Goal: Transaction & Acquisition: Purchase product/service

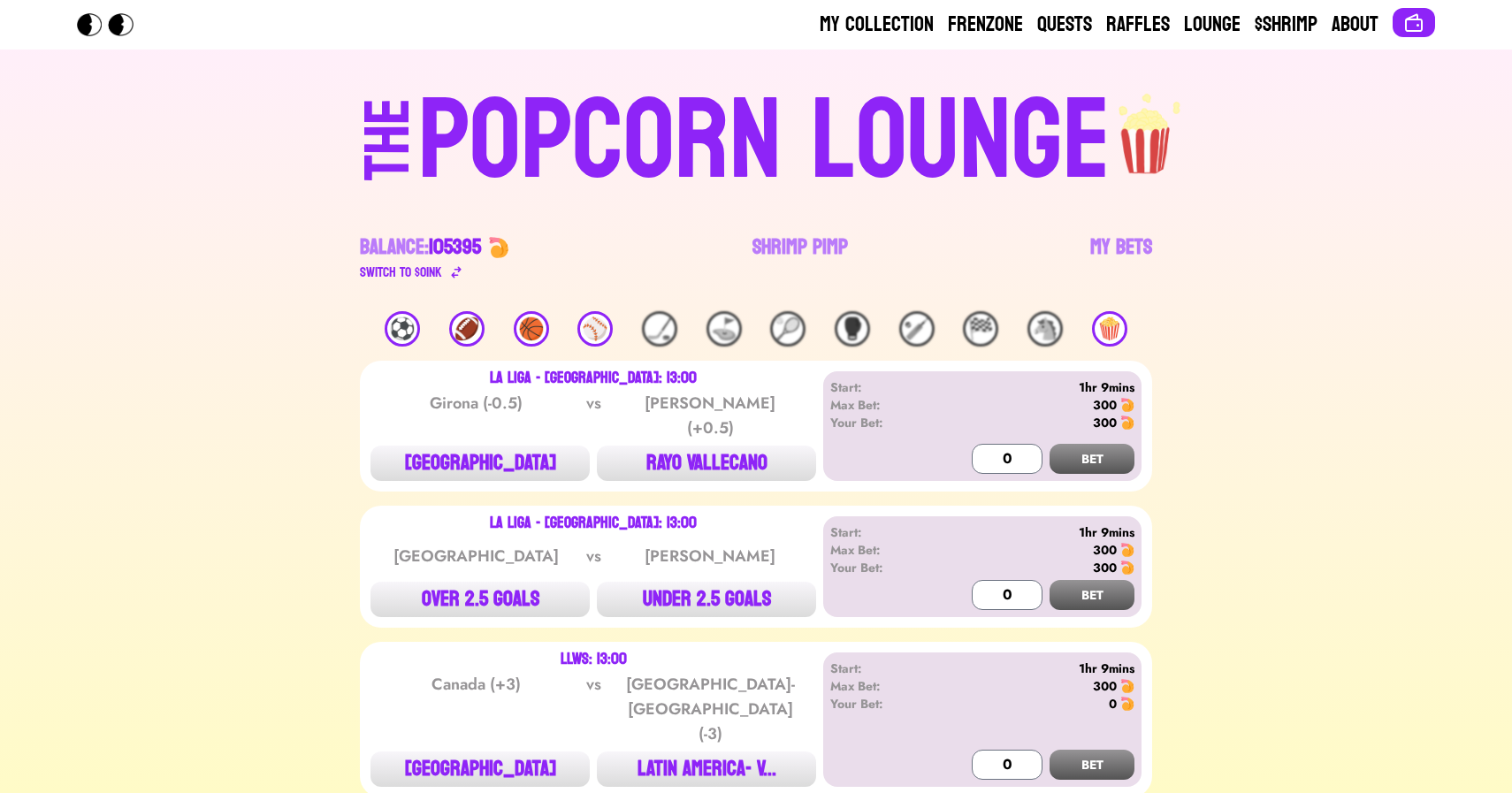
click at [600, 321] on div "⚾️" at bounding box center [595, 328] width 36 height 36
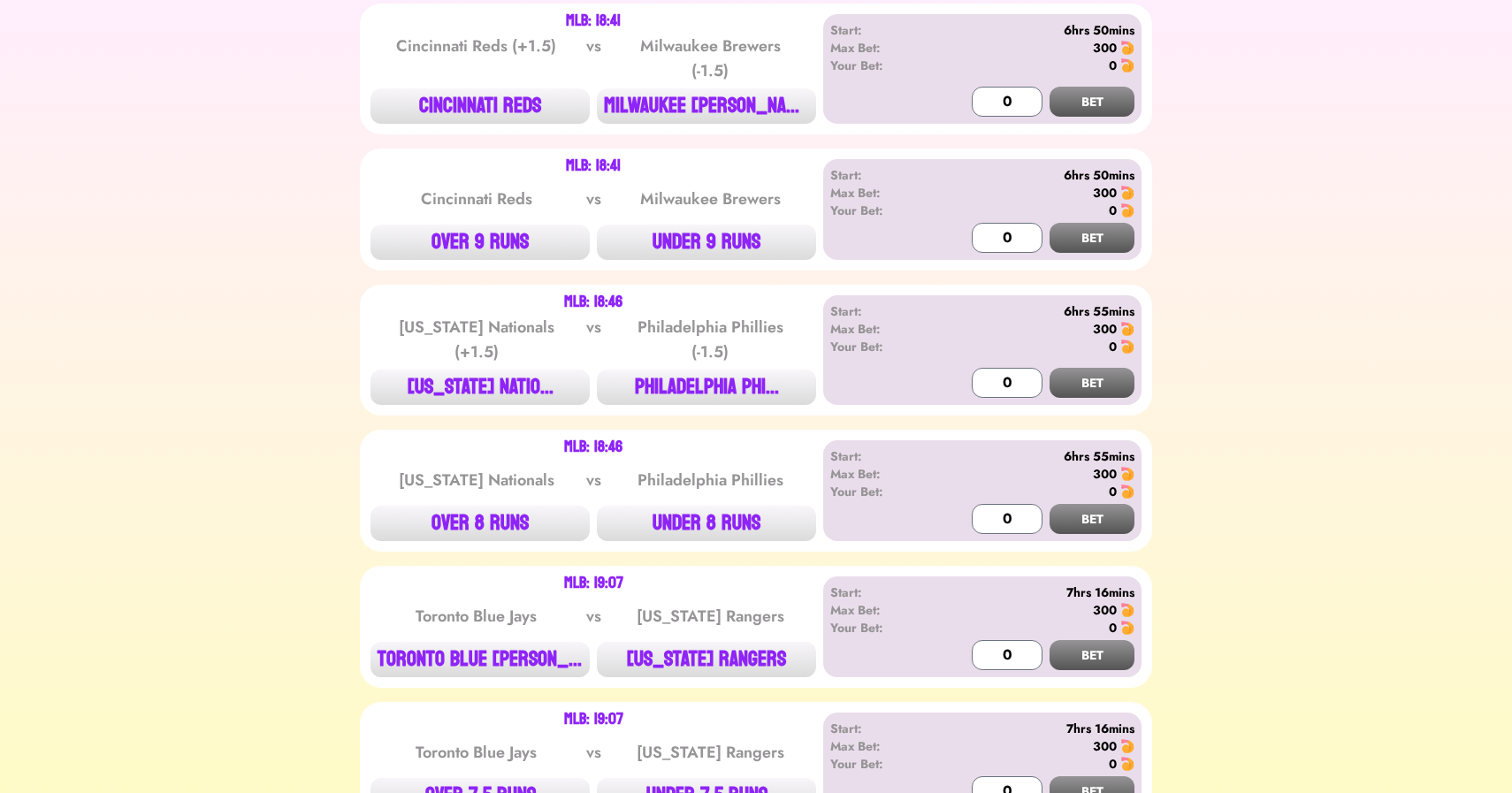
scroll to position [625, 0]
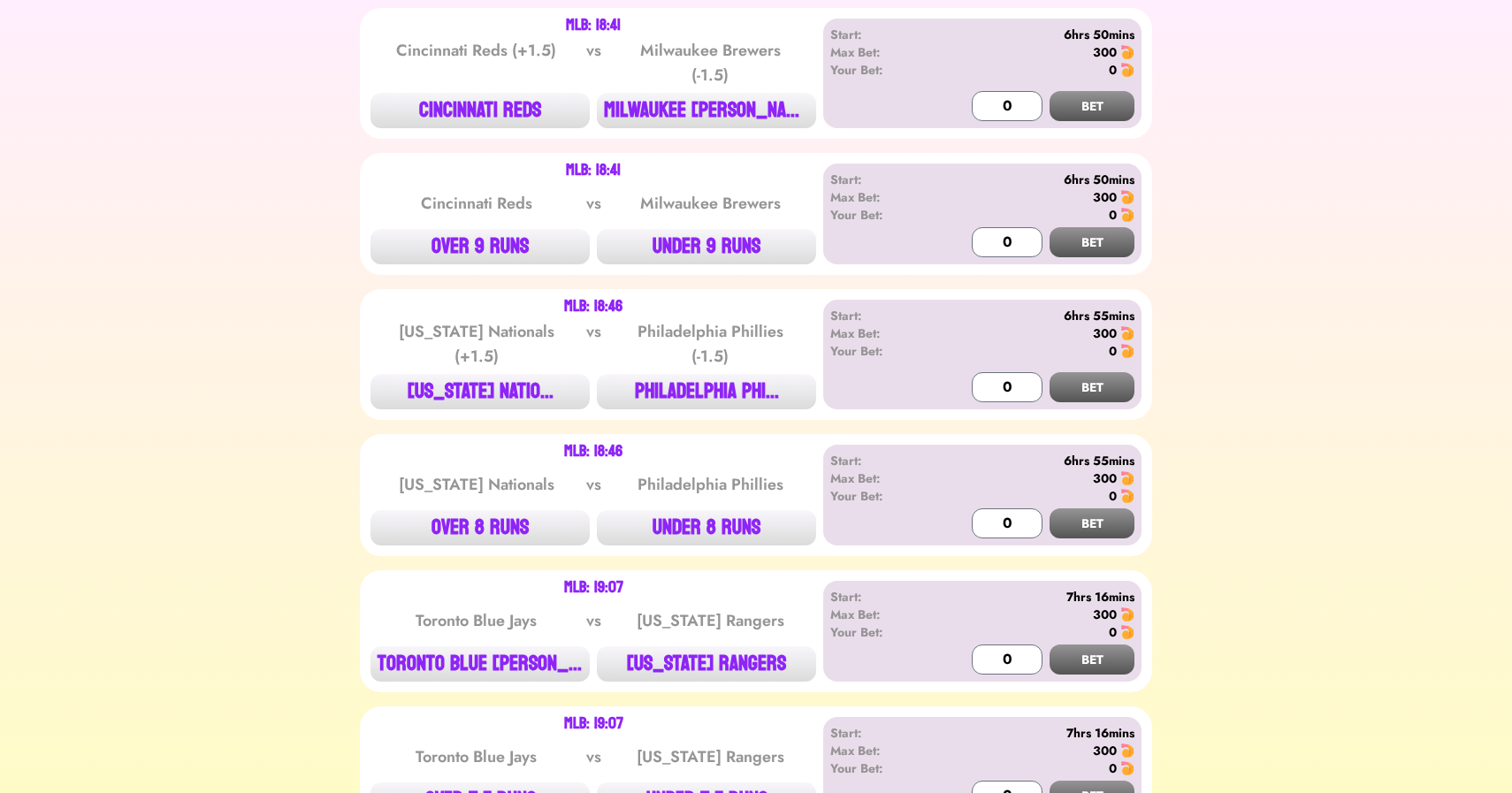
click at [475, 81] on div "Cincinnati Reds (+1.5)" at bounding box center [476, 63] width 178 height 49
click at [478, 104] on button "CINCINNATI REDS" at bounding box center [480, 111] width 219 height 36
click at [985, 102] on input "0" at bounding box center [1006, 106] width 70 height 30
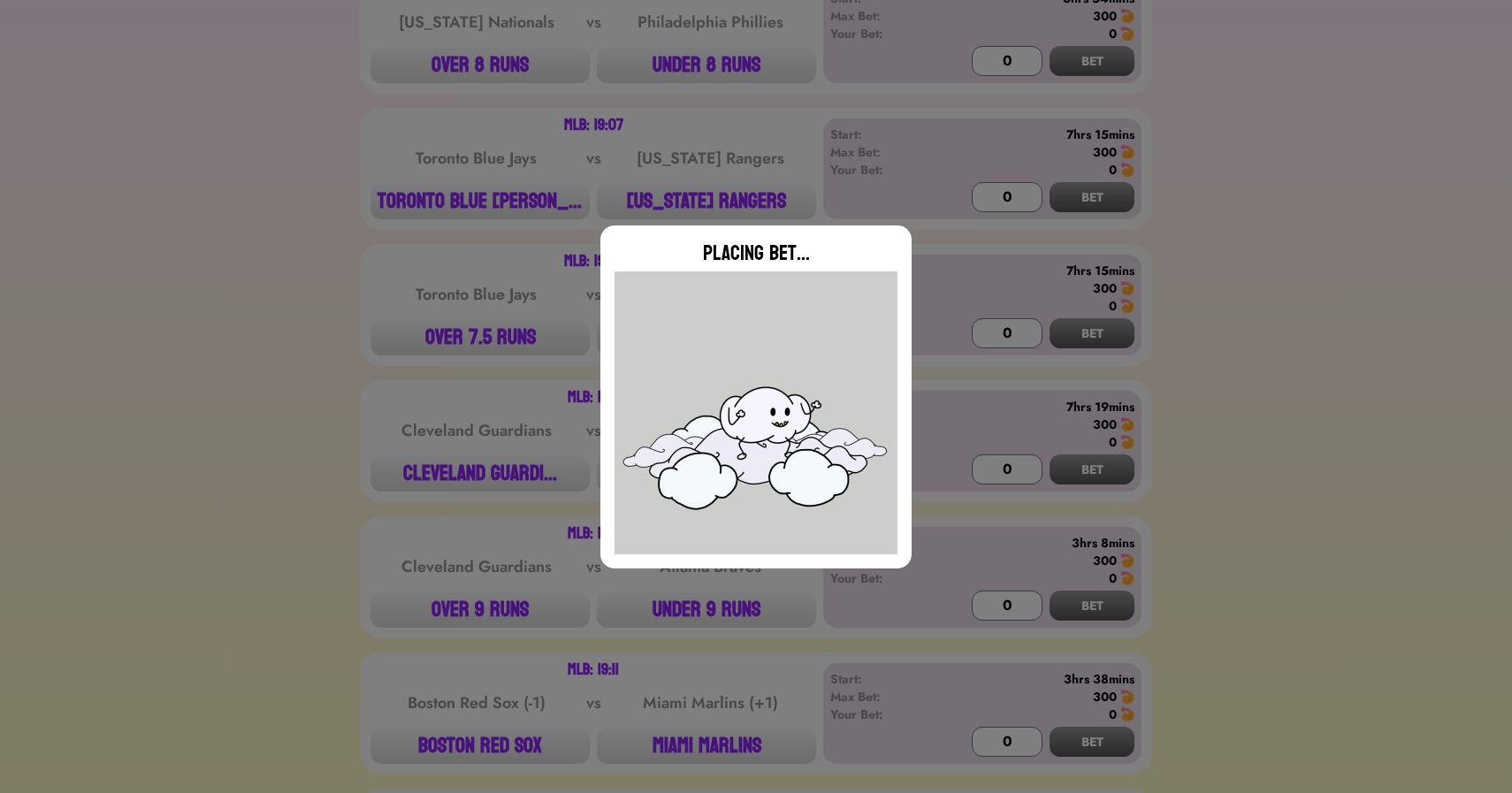
scroll to position [1099, 0]
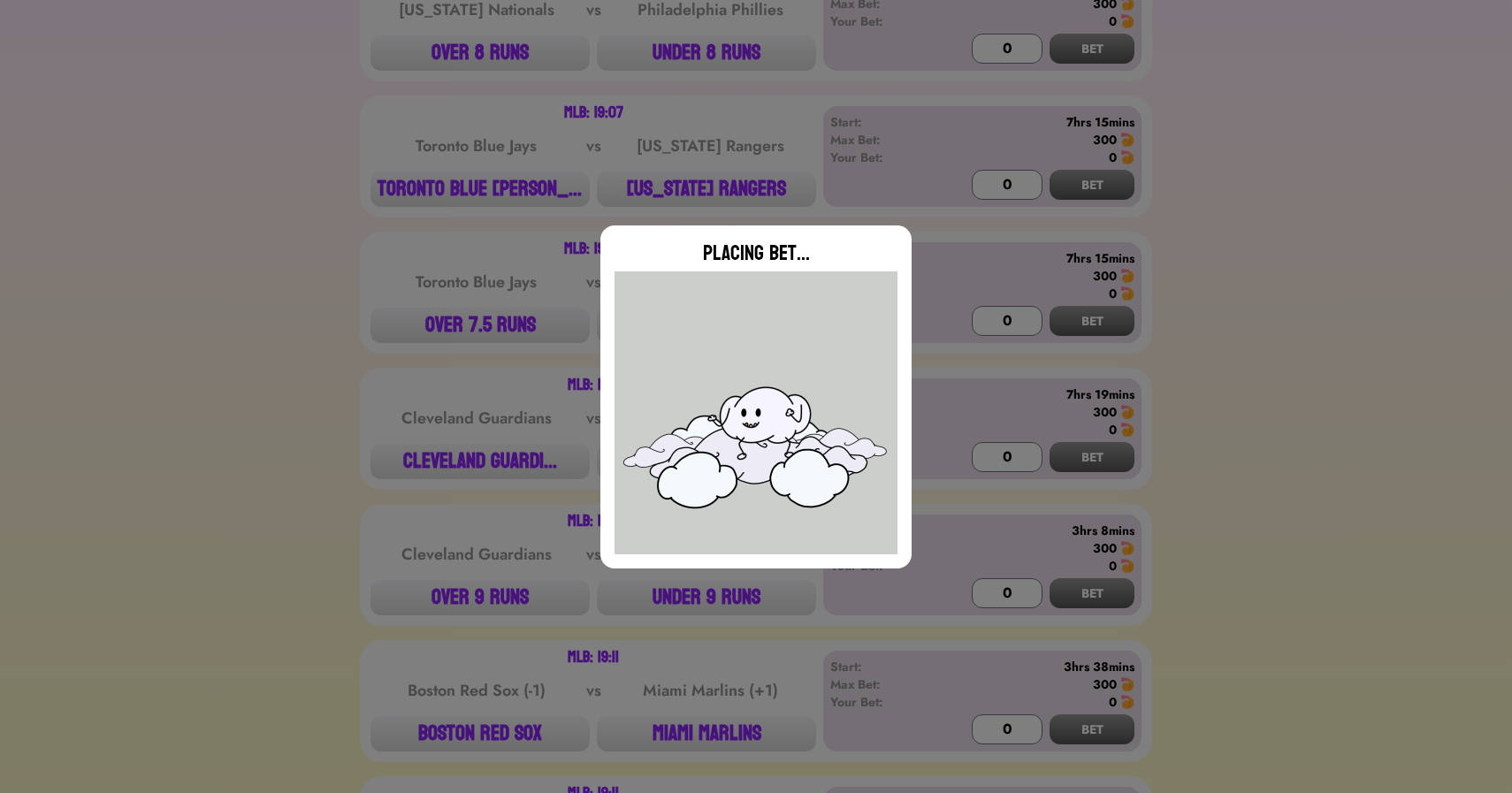
type input "0"
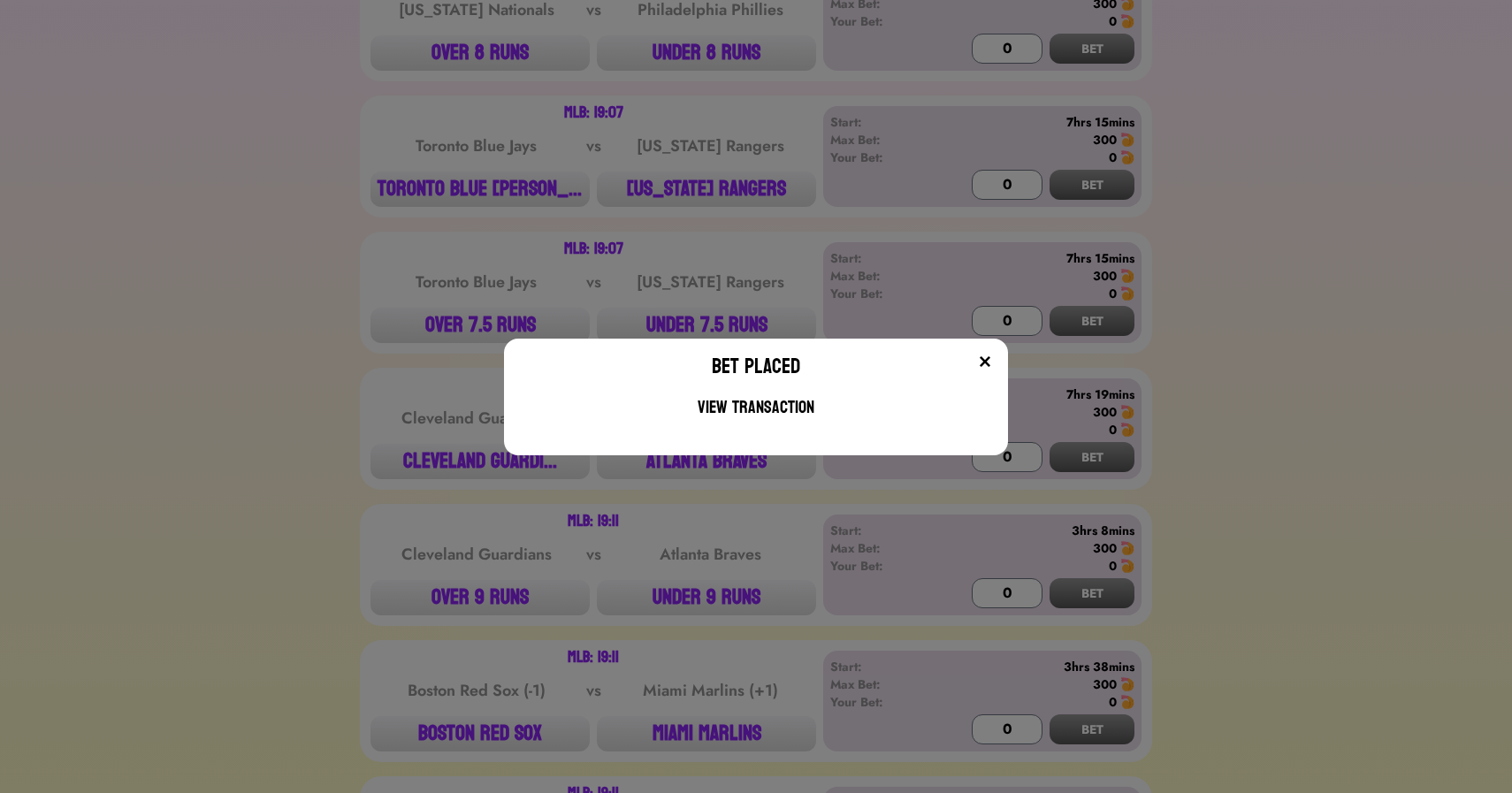
click at [341, 330] on div "Bet Placed View Transaction" at bounding box center [756, 396] width 1512 height 793
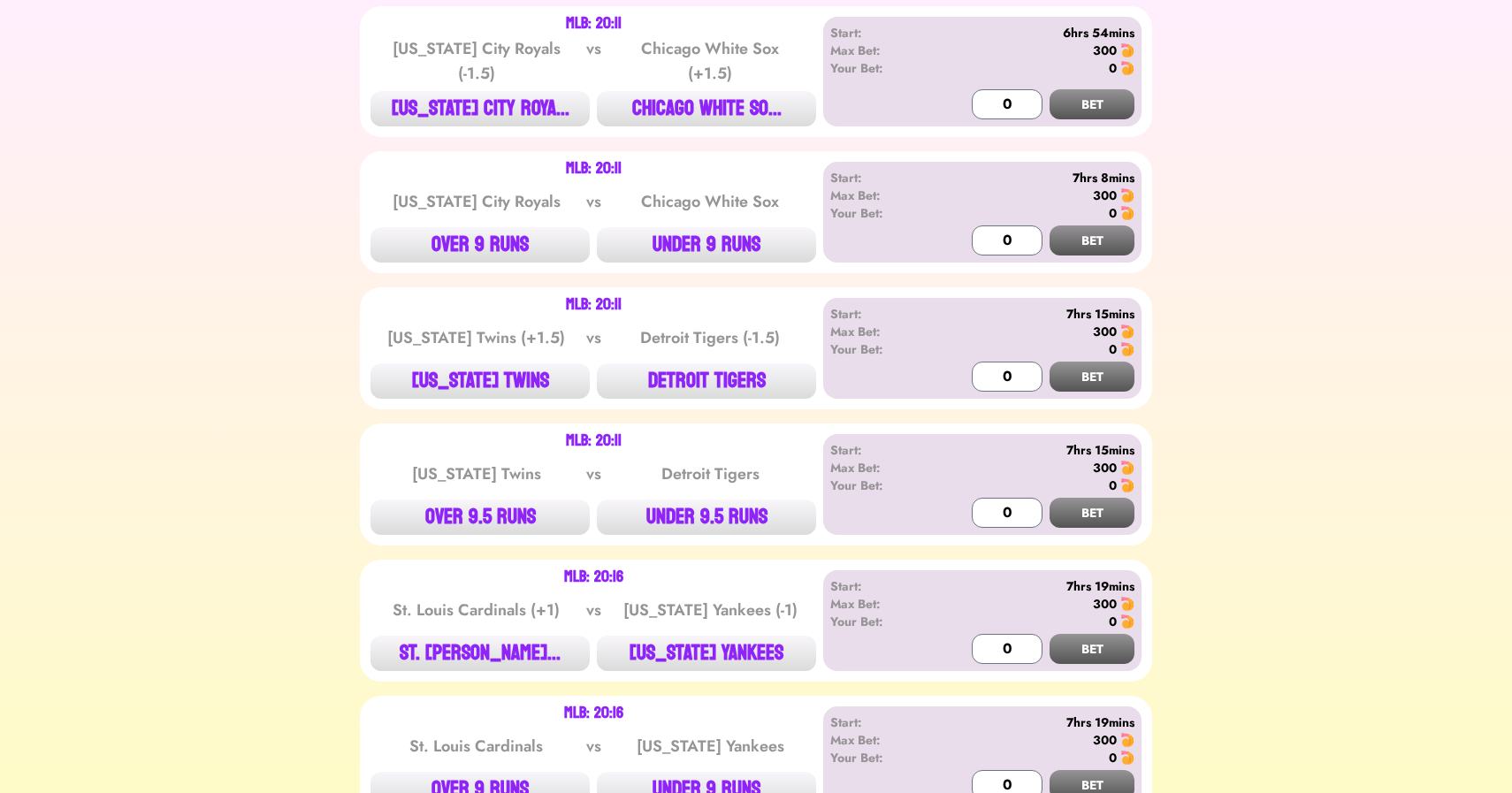
scroll to position [2539, 0]
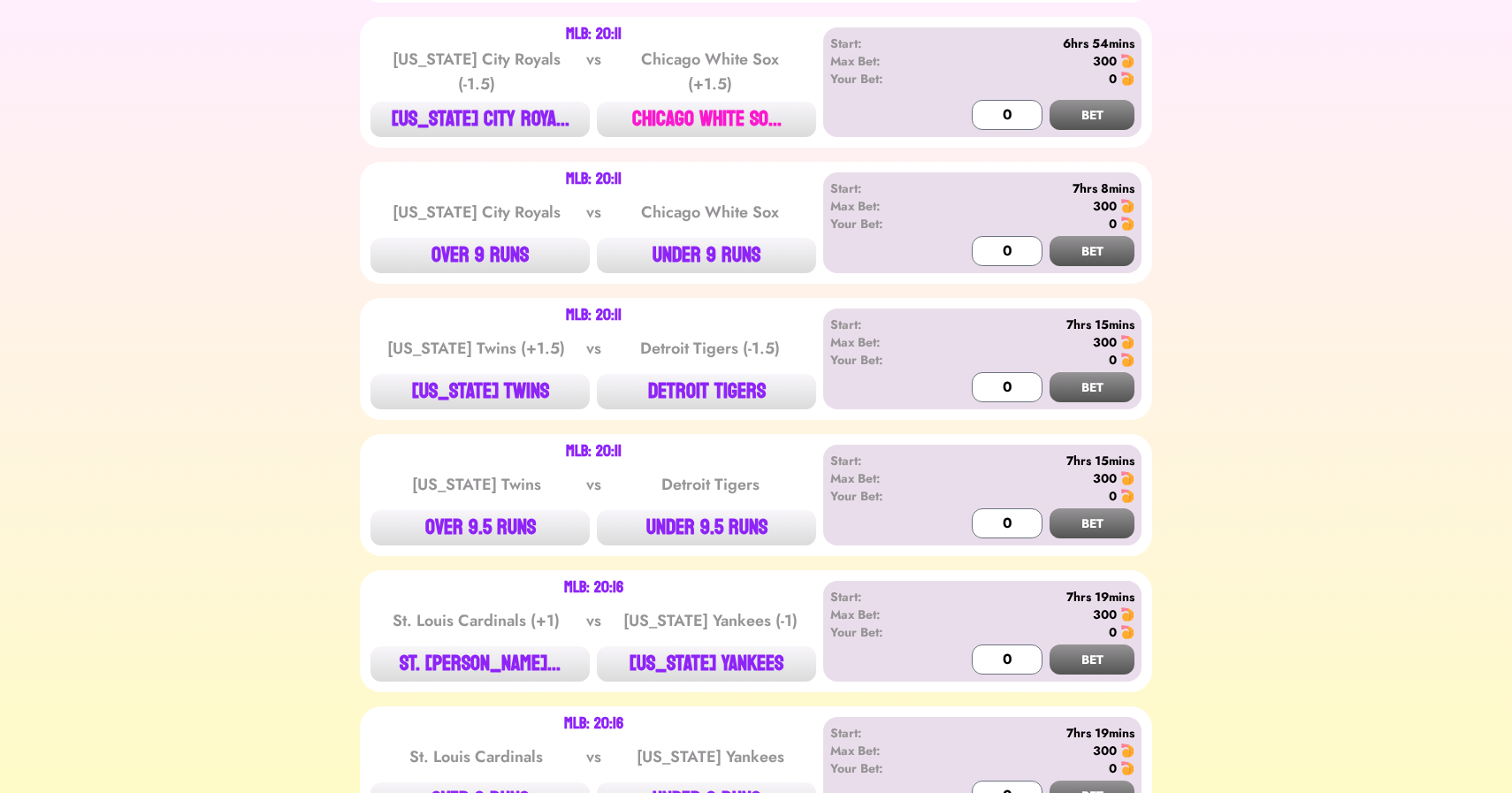
click at [729, 114] on button "CHICAGO WHITE SO..." at bounding box center [707, 119] width 219 height 36
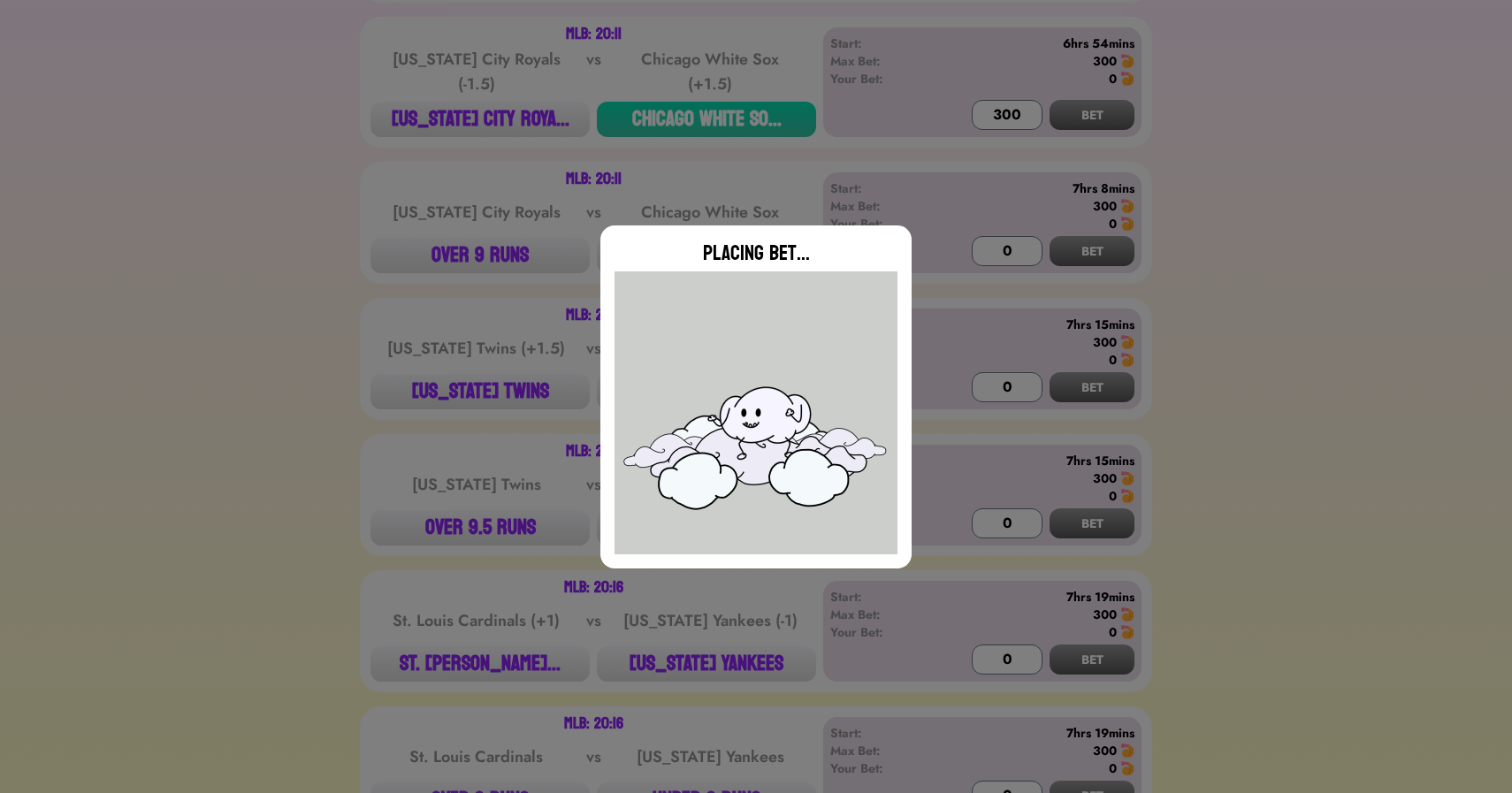
type input "0"
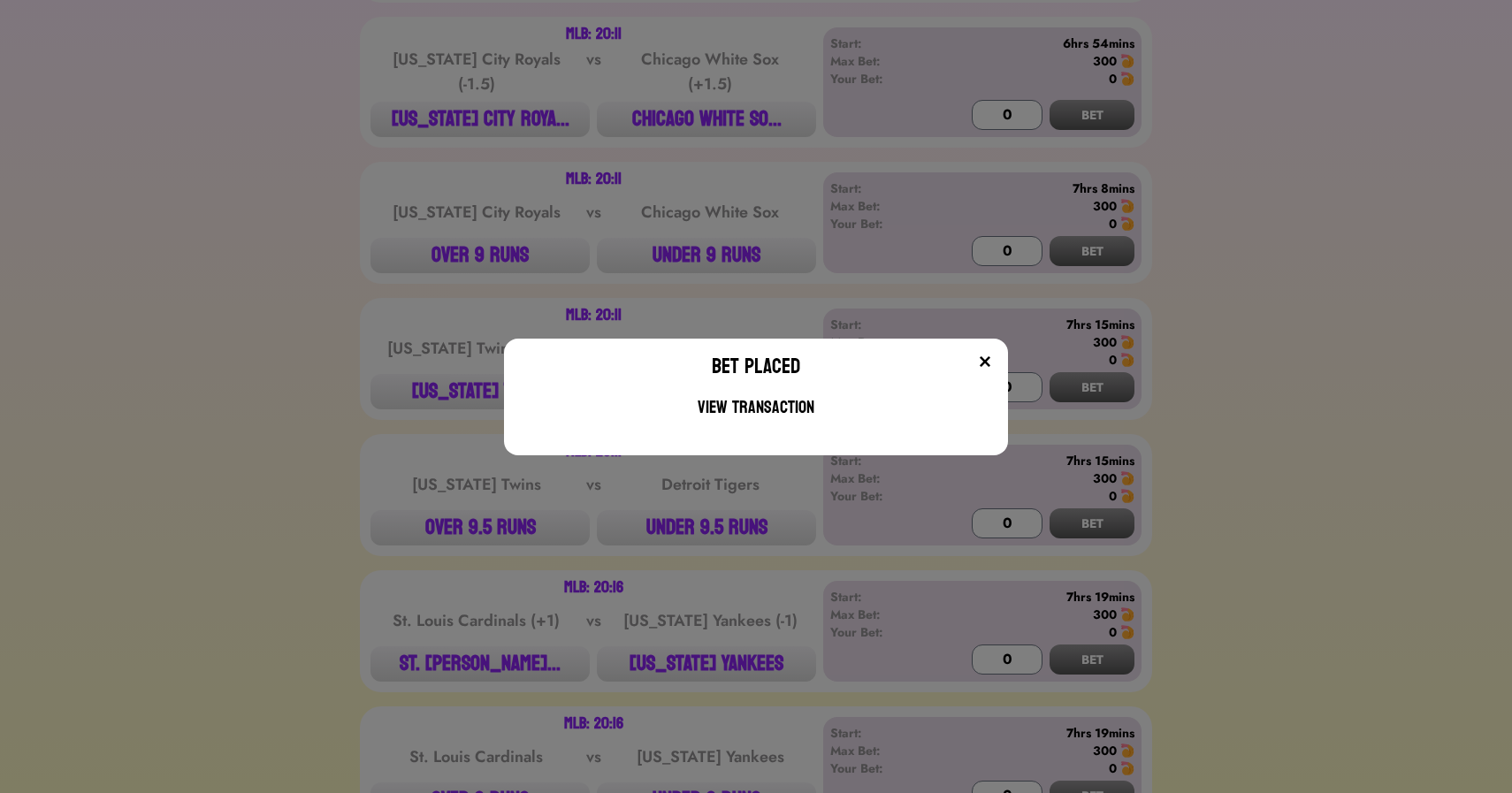
click at [475, 204] on div "Bet Placed View Transaction" at bounding box center [756, 396] width 1512 height 793
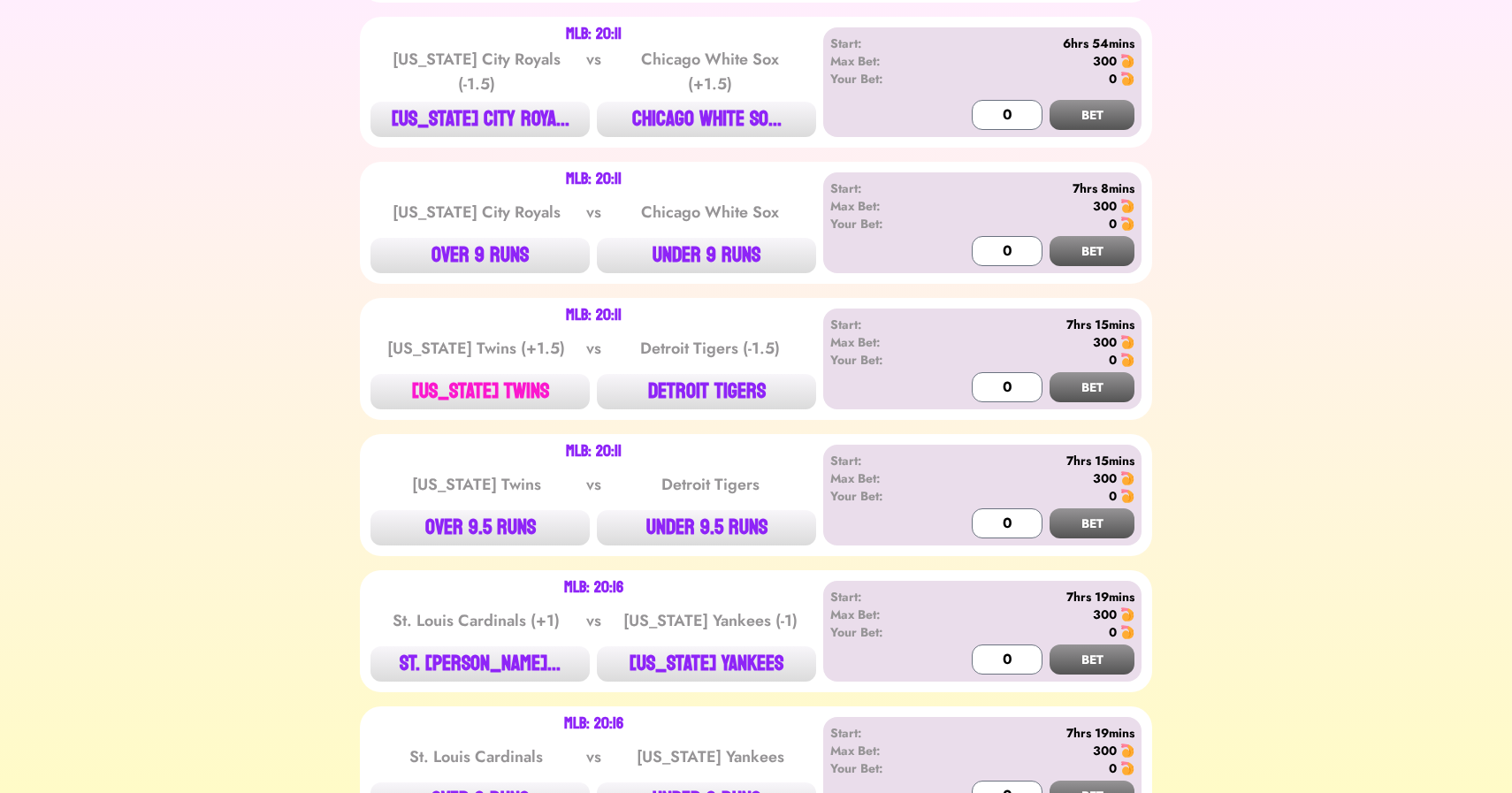
click at [474, 375] on button "[US_STATE] TWINS" at bounding box center [480, 391] width 219 height 36
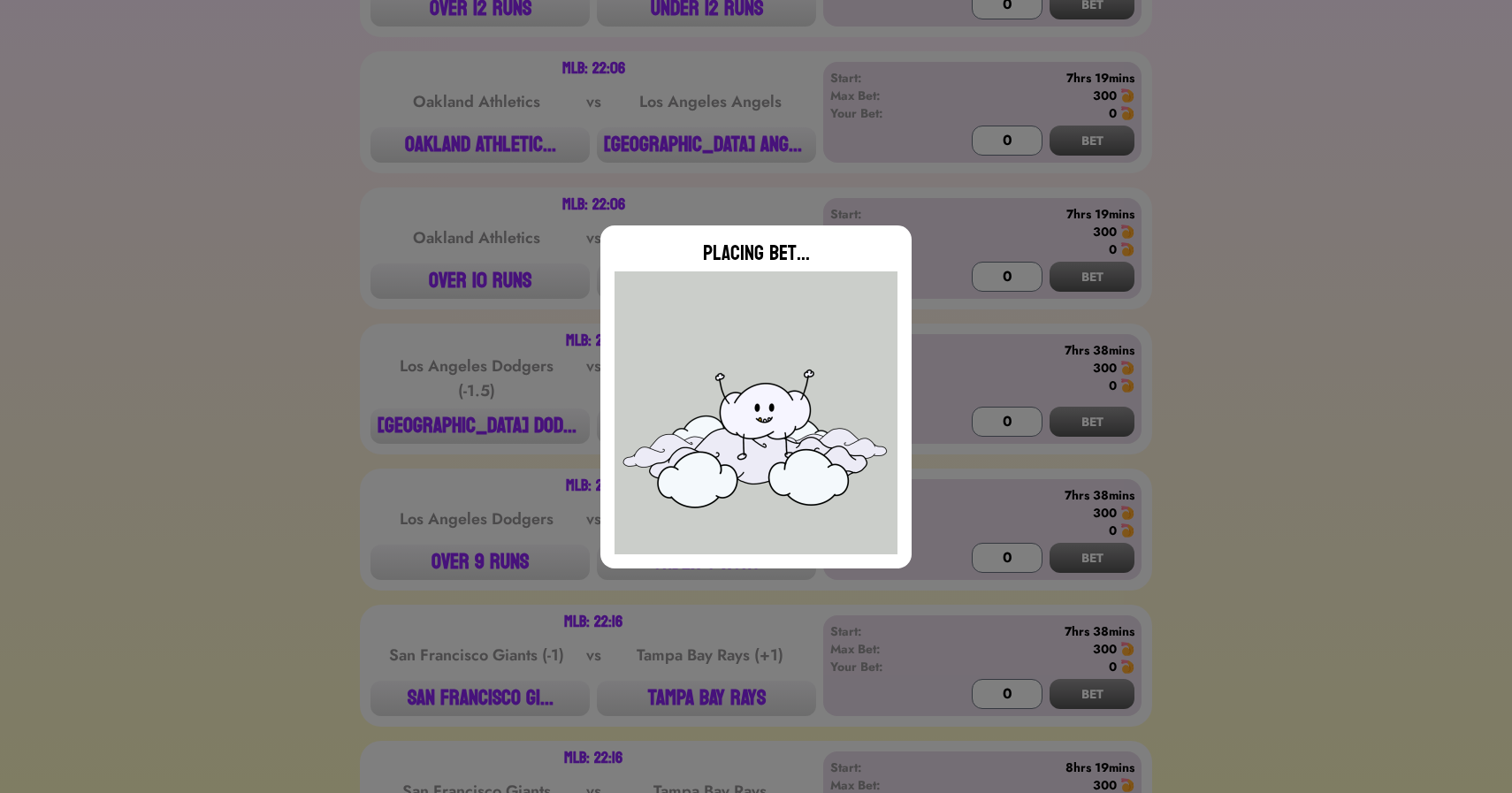
type input "0"
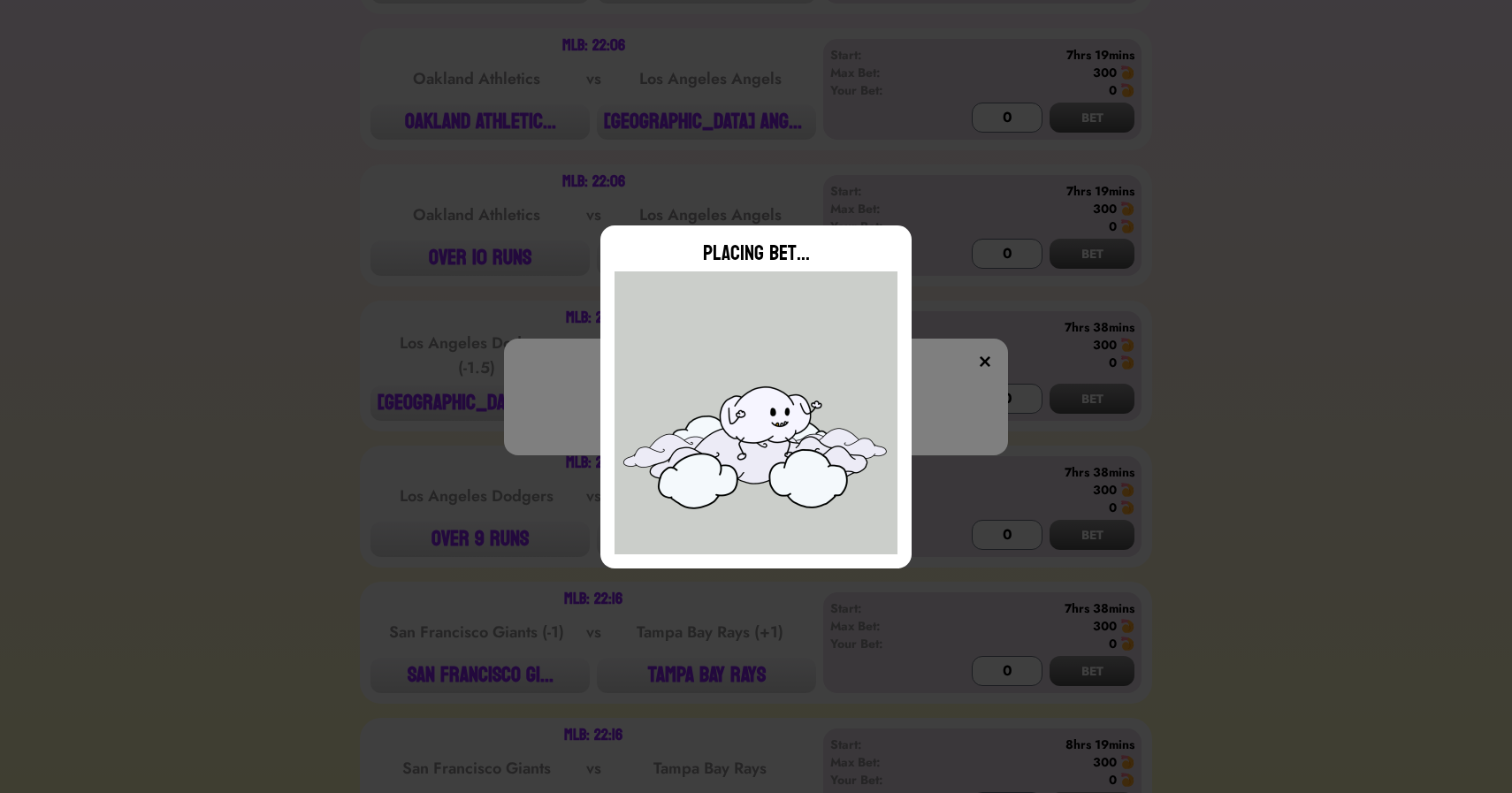
scroll to position [3663, 0]
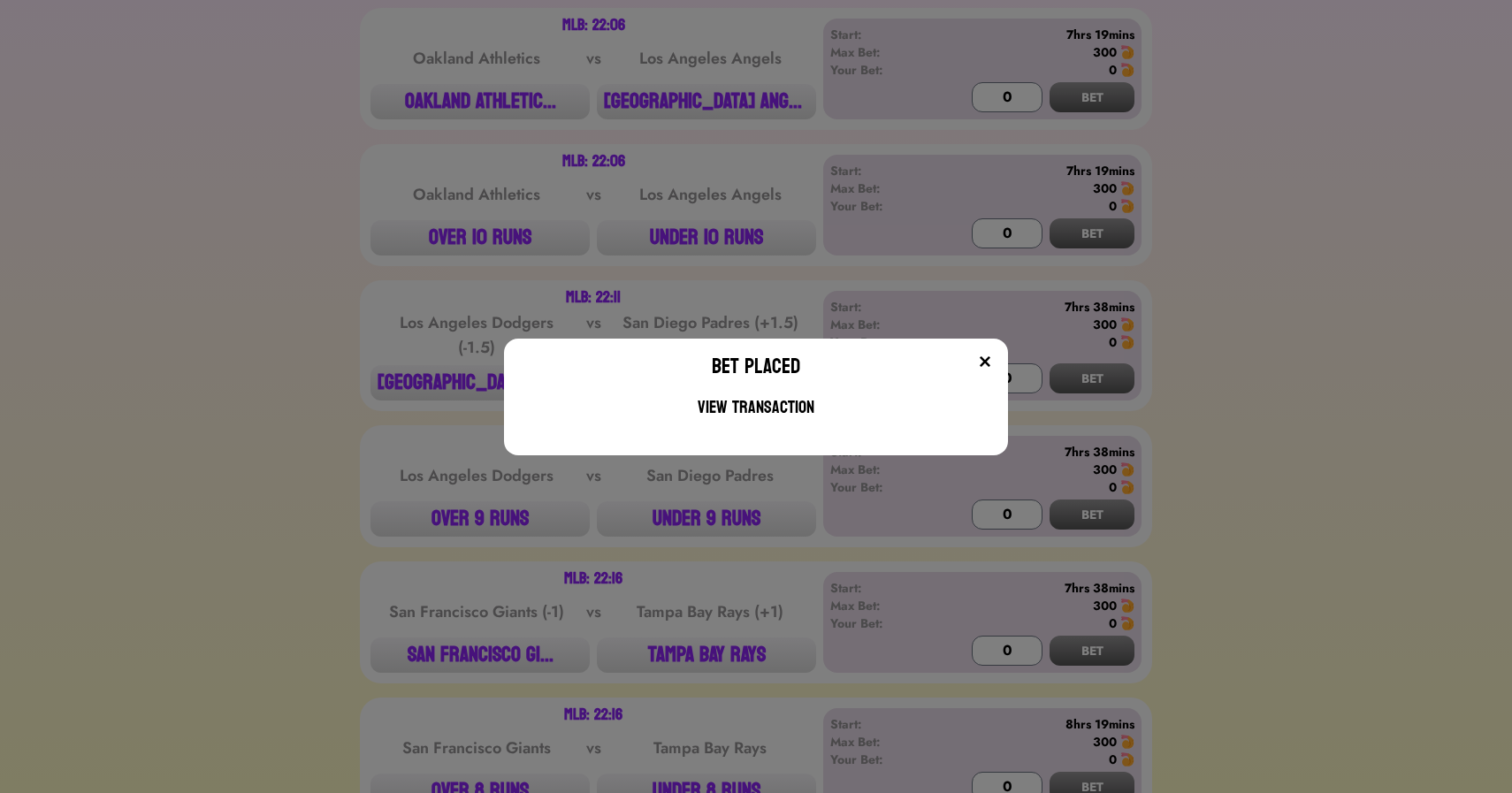
click at [437, 95] on div "Bet Placed View Transaction" at bounding box center [756, 396] width 1512 height 793
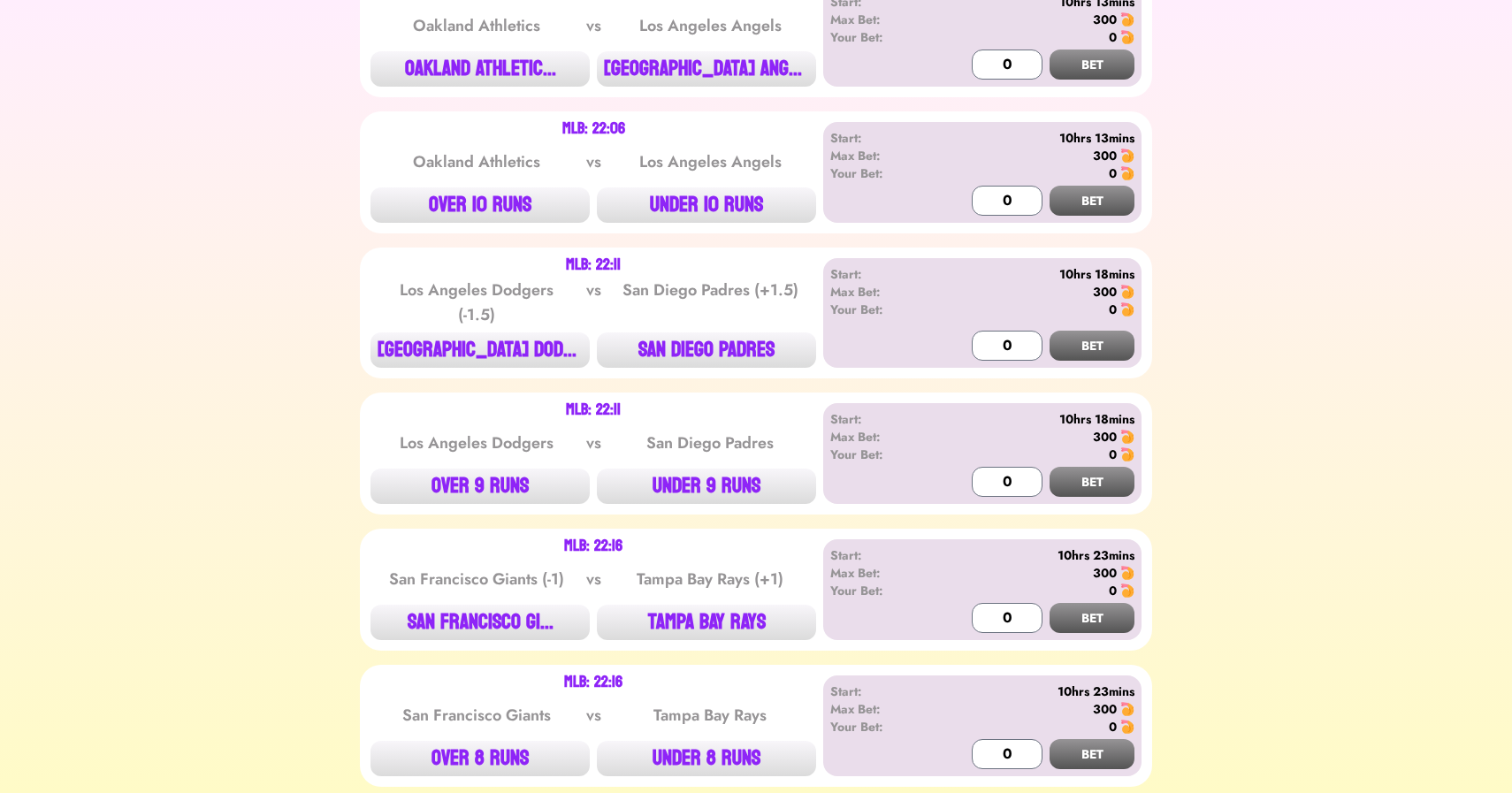
scroll to position [3758, 0]
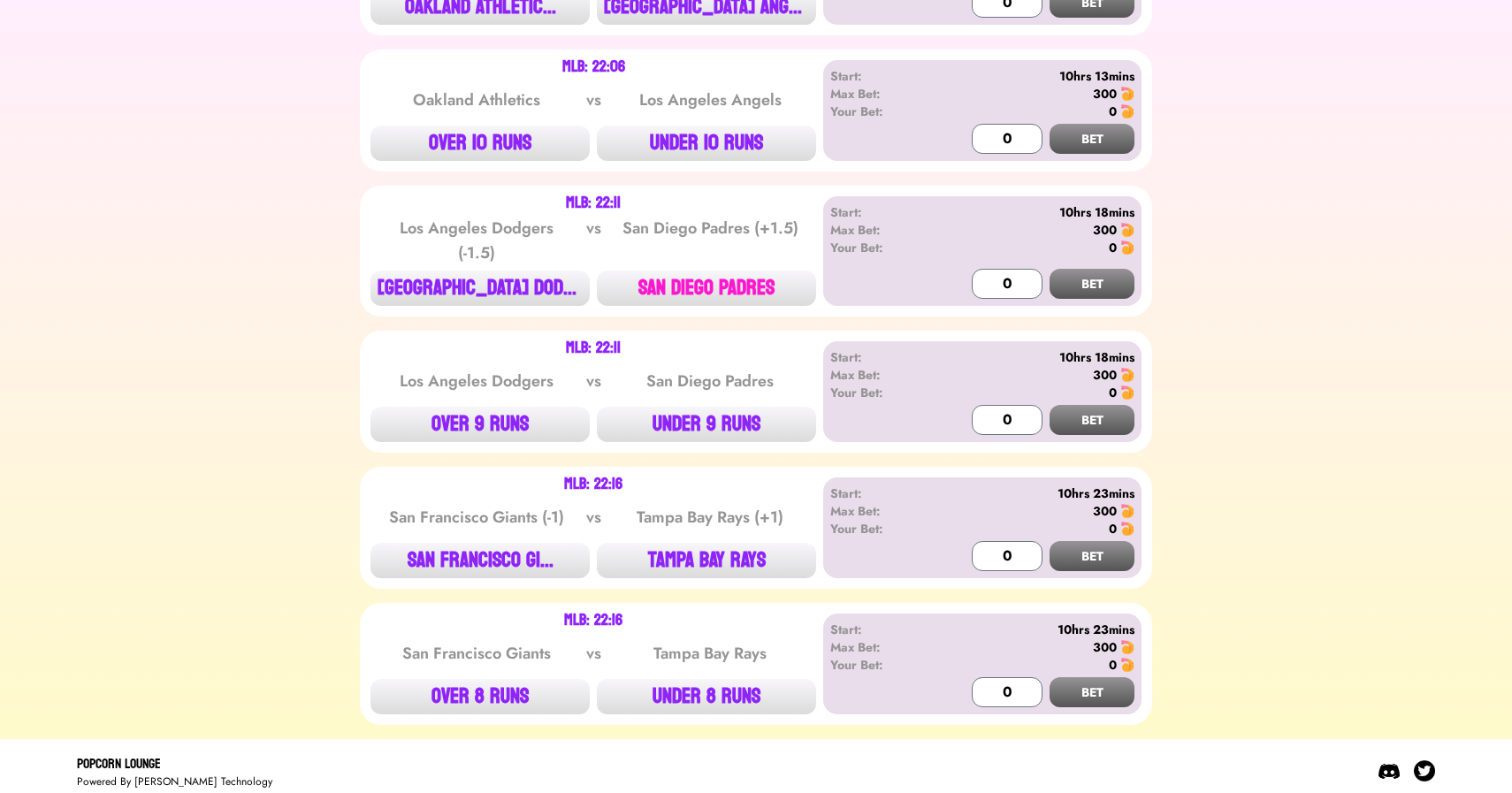
click at [706, 291] on button "SAN DIEGO PADRES" at bounding box center [707, 288] width 219 height 36
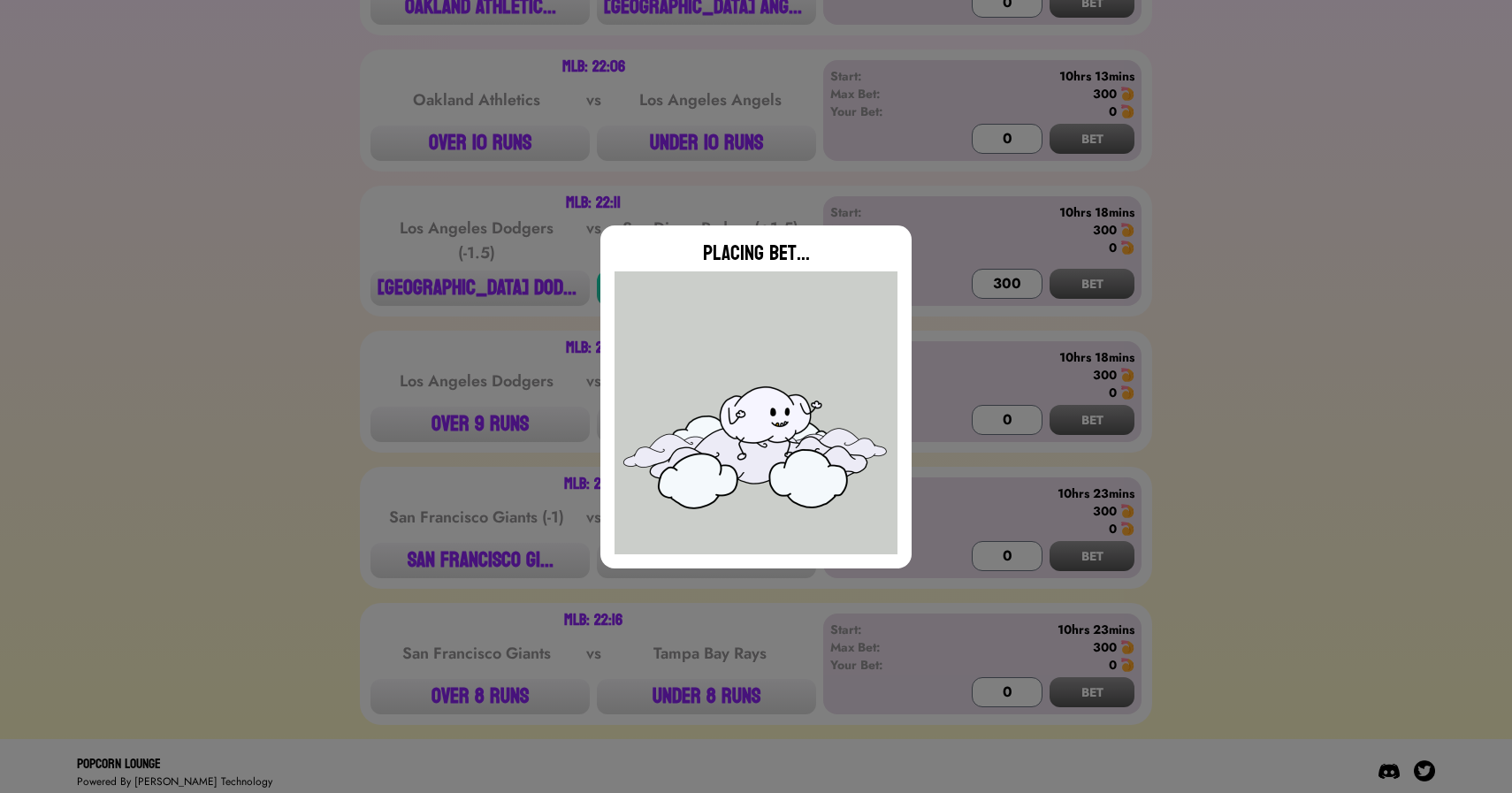
type input "0"
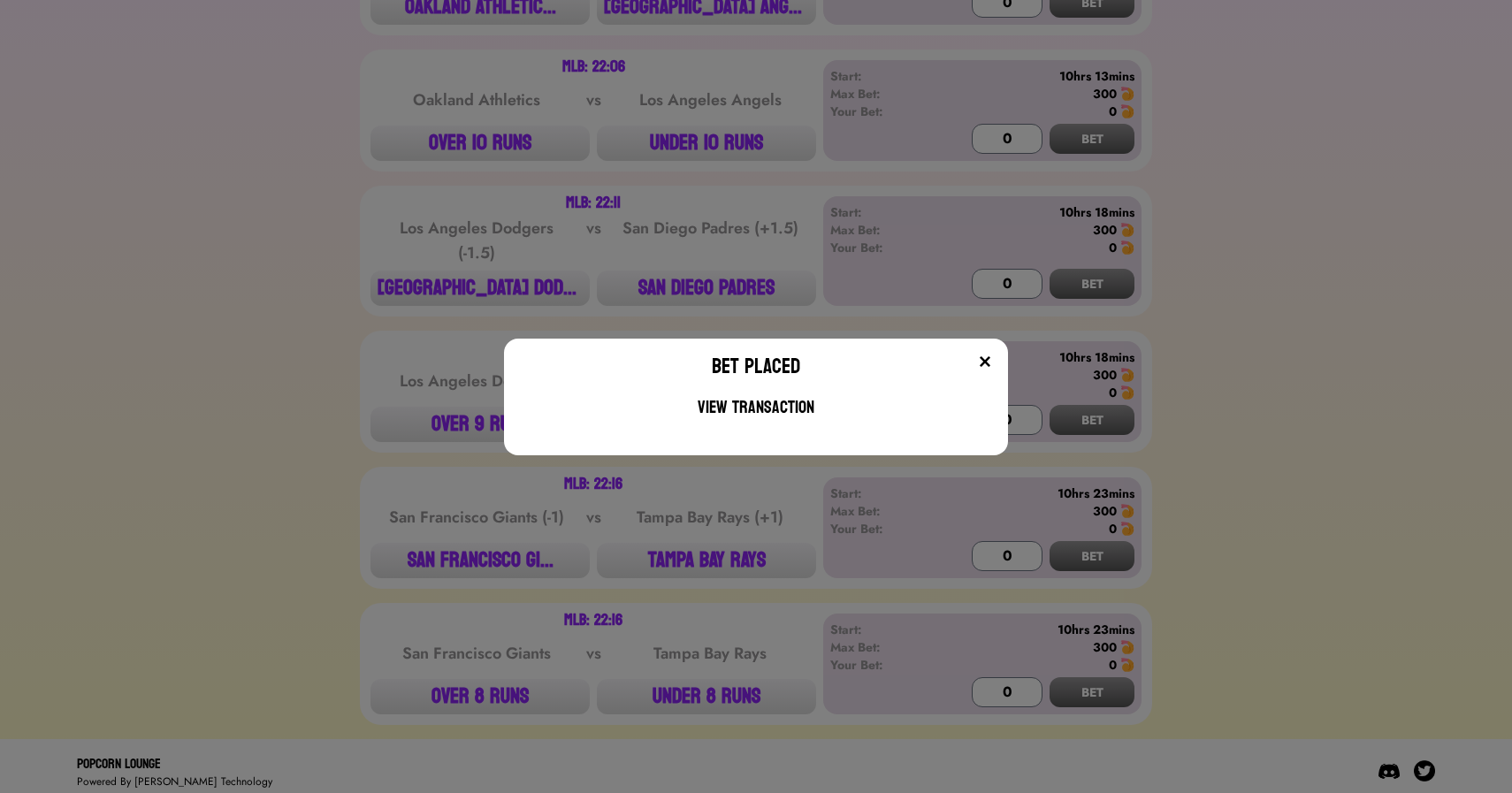
click at [466, 215] on div "Bet Placed View Transaction" at bounding box center [756, 396] width 1512 height 793
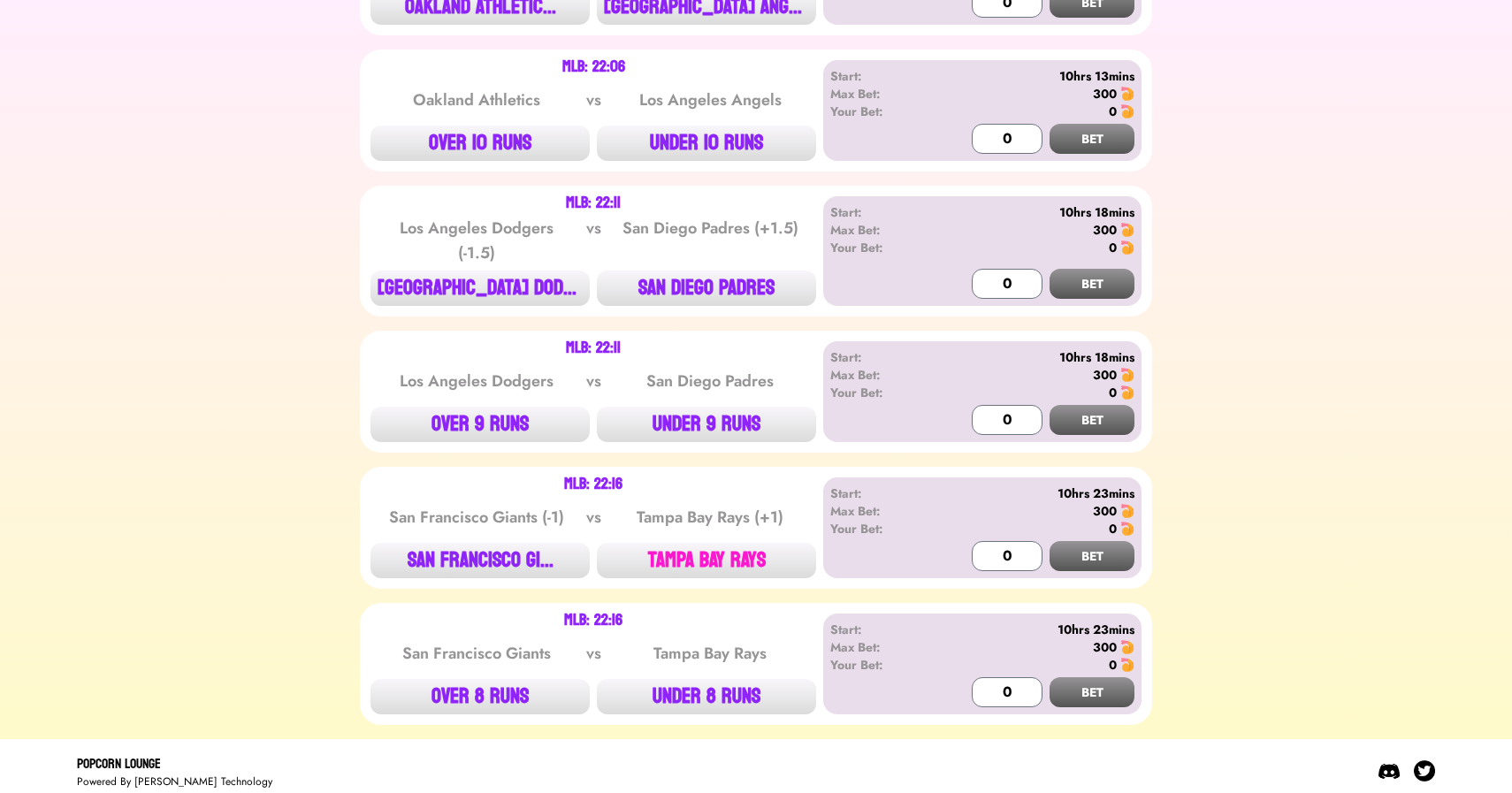
click at [734, 552] on button "TAMPA BAY RAYS" at bounding box center [707, 560] width 219 height 36
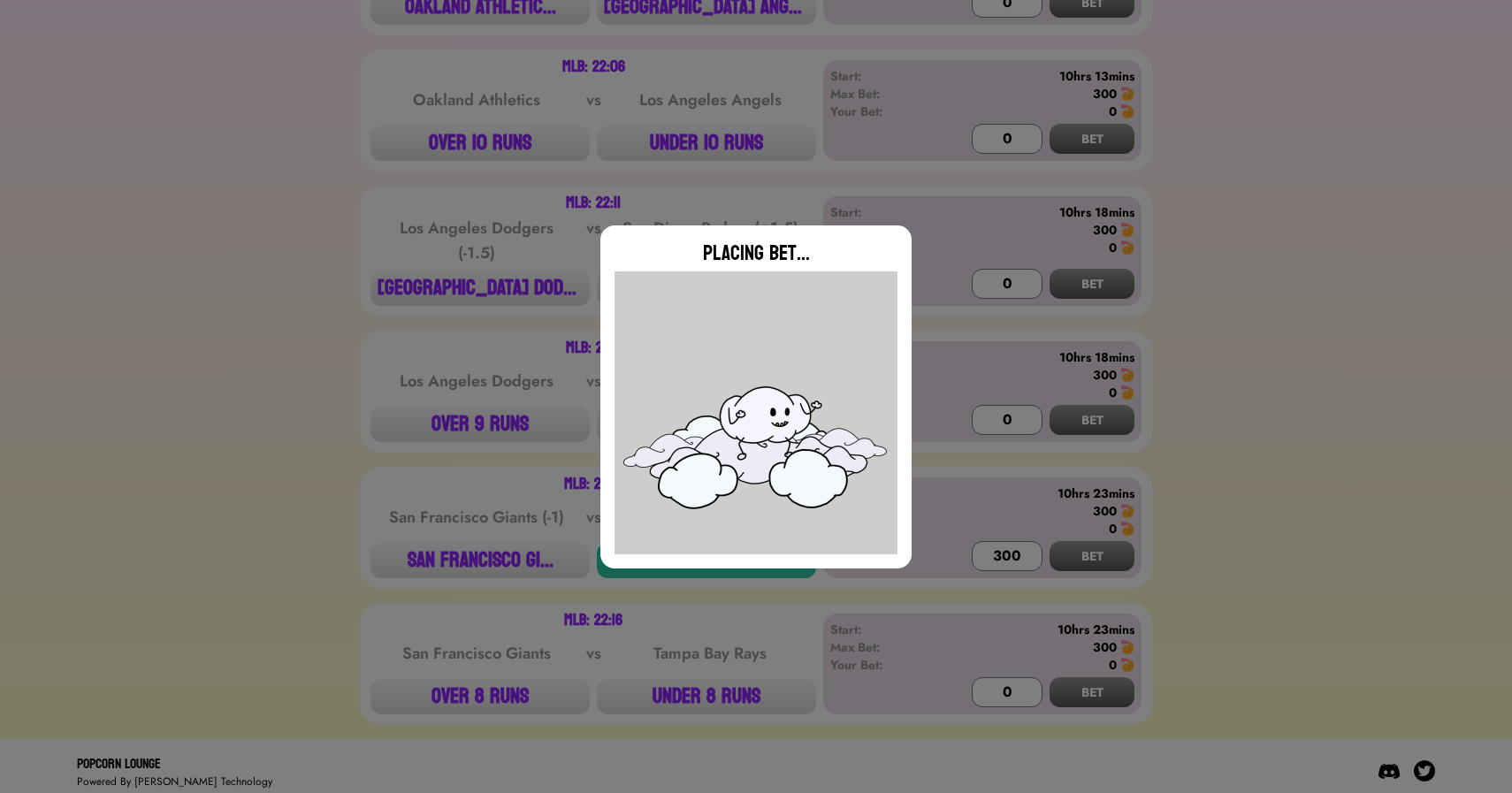
type input "0"
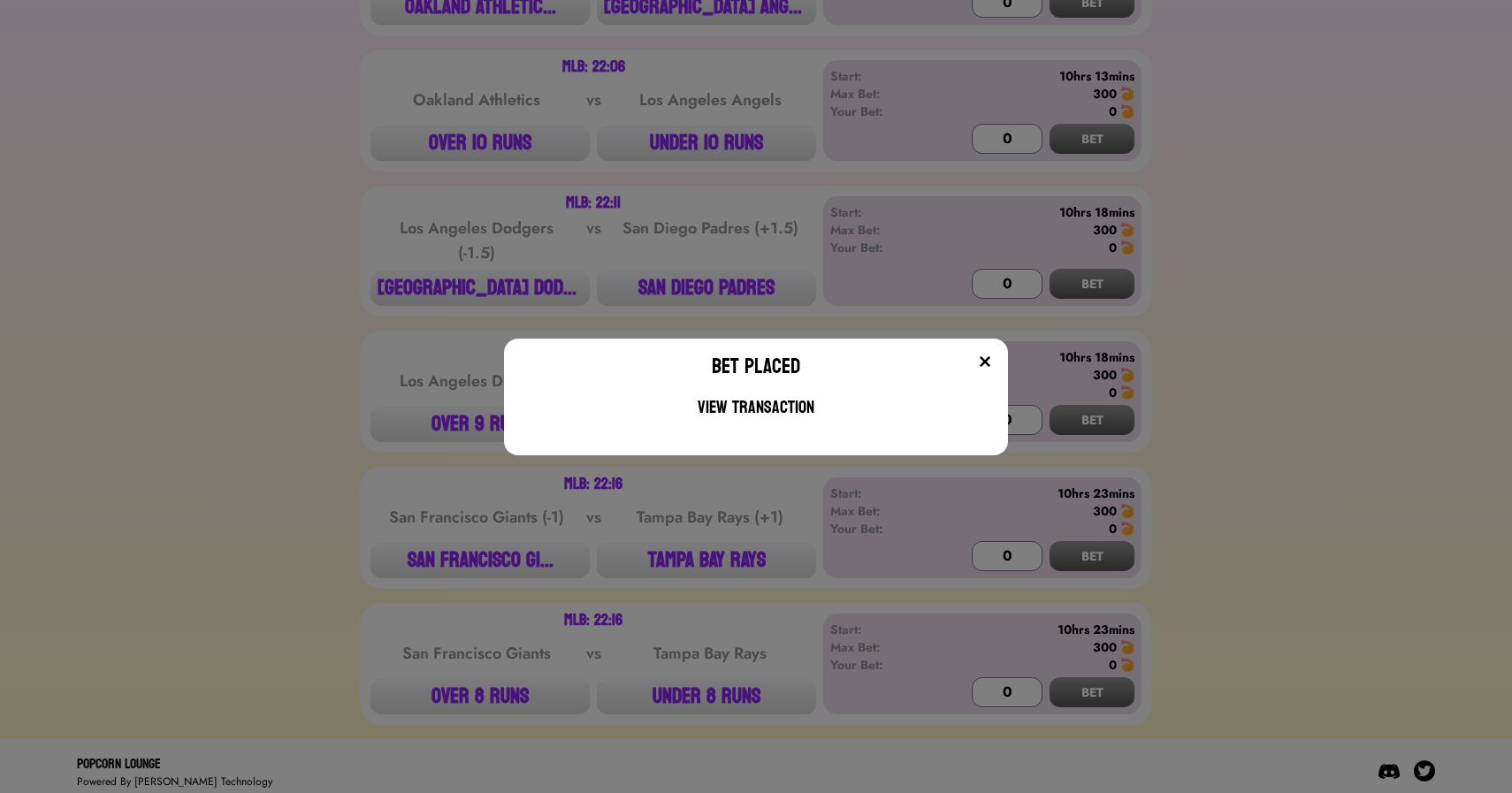
click at [586, 283] on div "Bet Placed View Transaction" at bounding box center [756, 396] width 1512 height 793
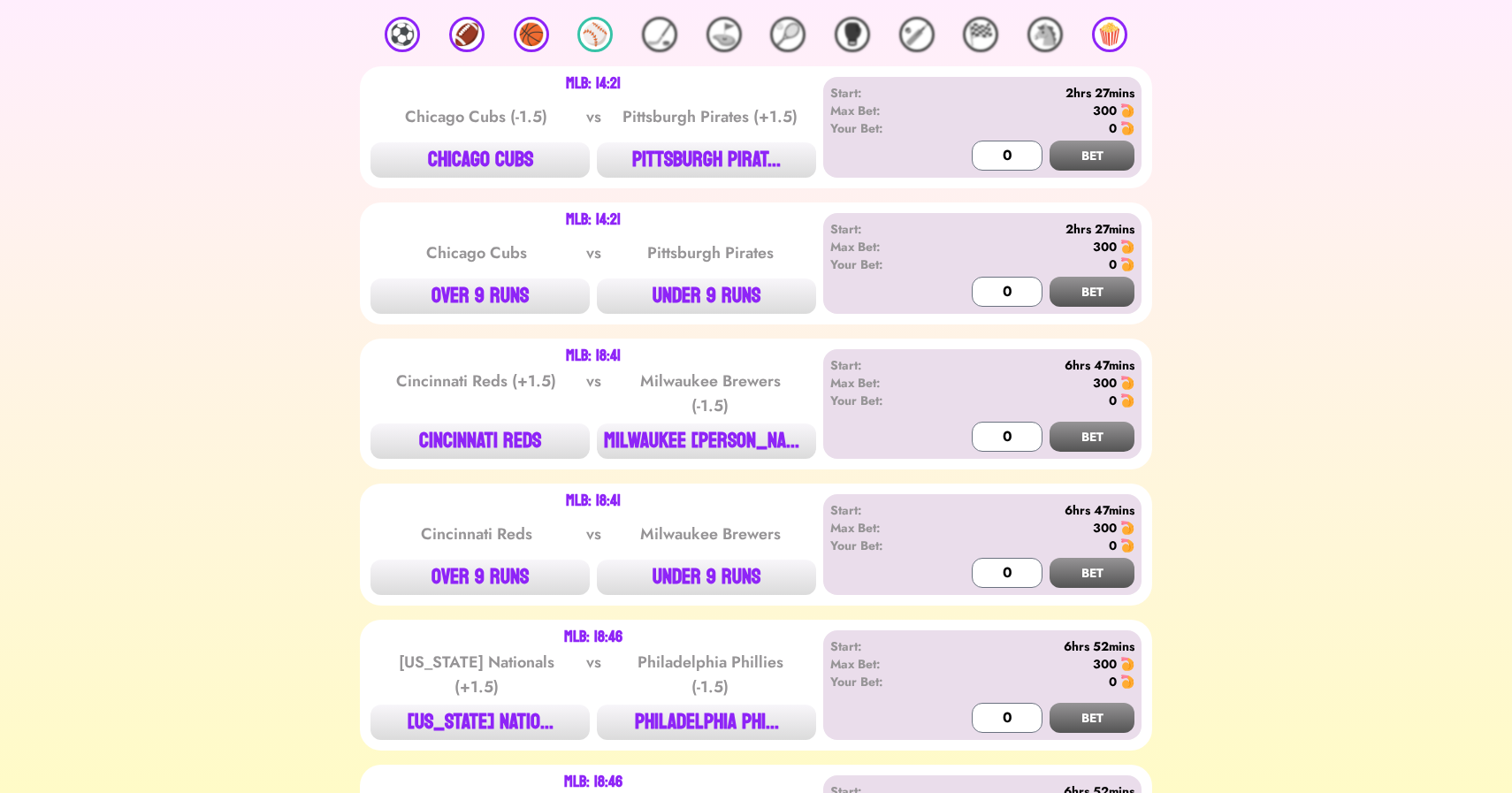
scroll to position [0, 0]
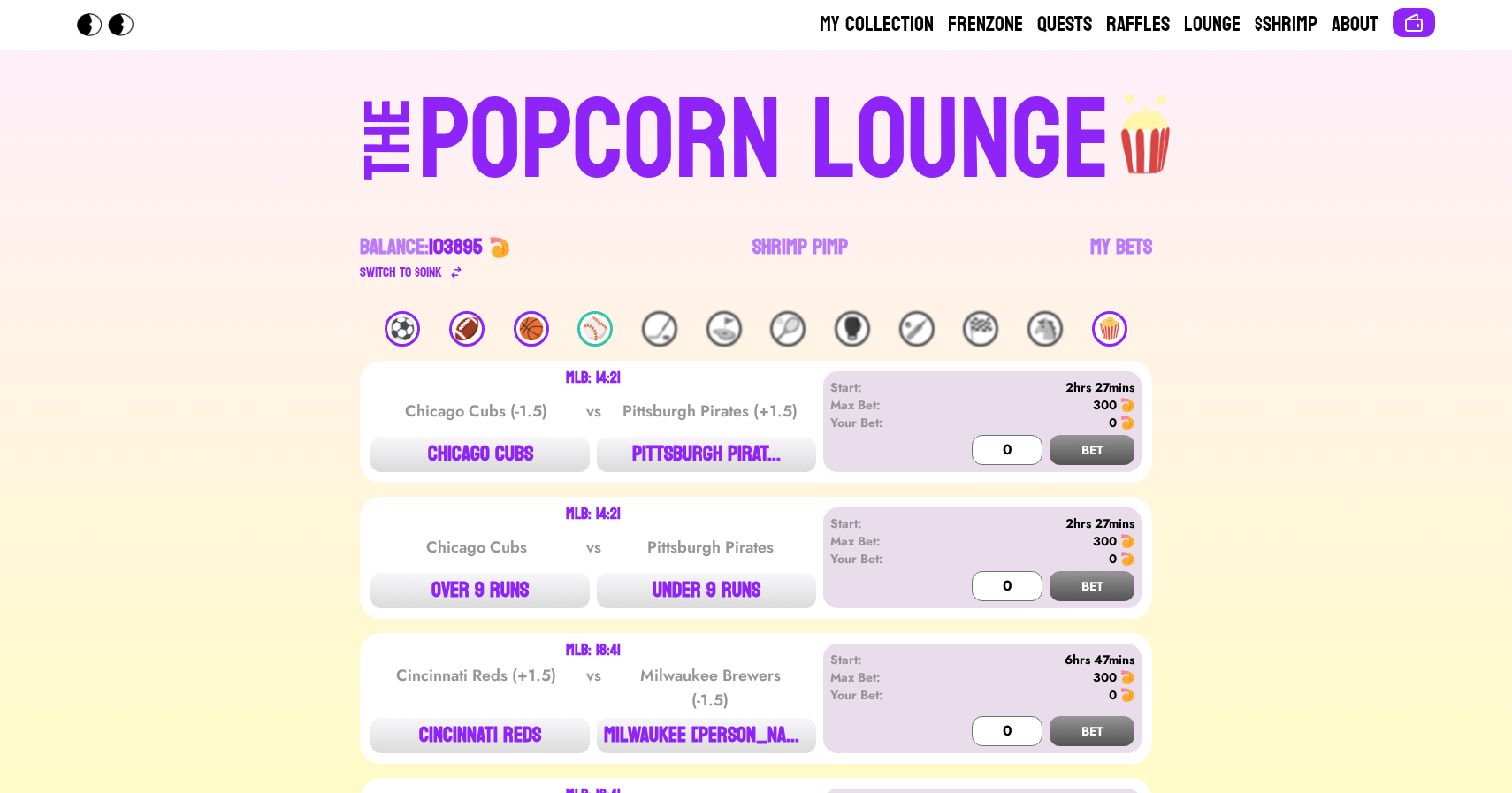
click at [1107, 320] on div "🍿" at bounding box center [1110, 328] width 36 height 36
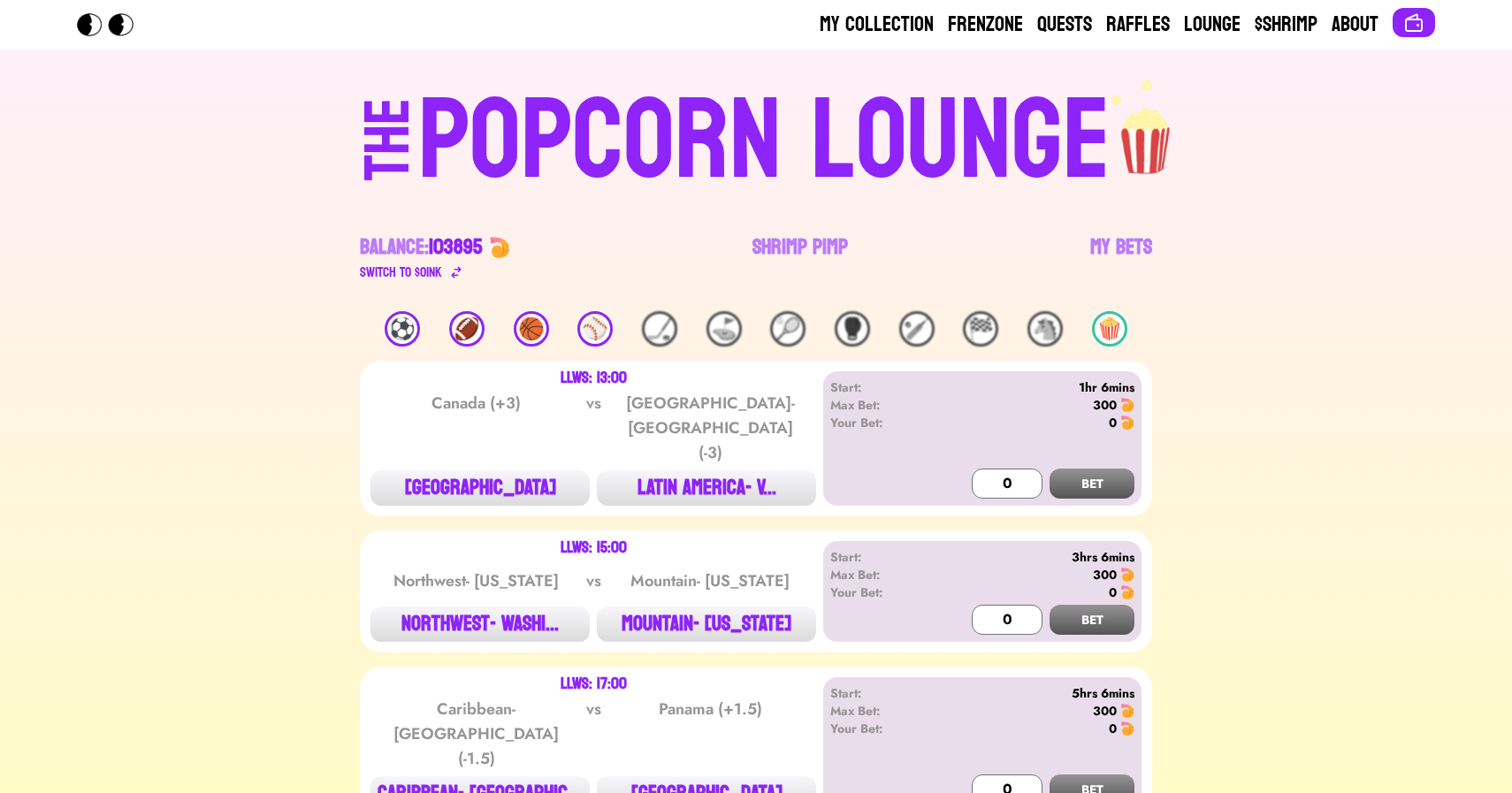
click at [1111, 333] on div "🍿" at bounding box center [1110, 328] width 36 height 36
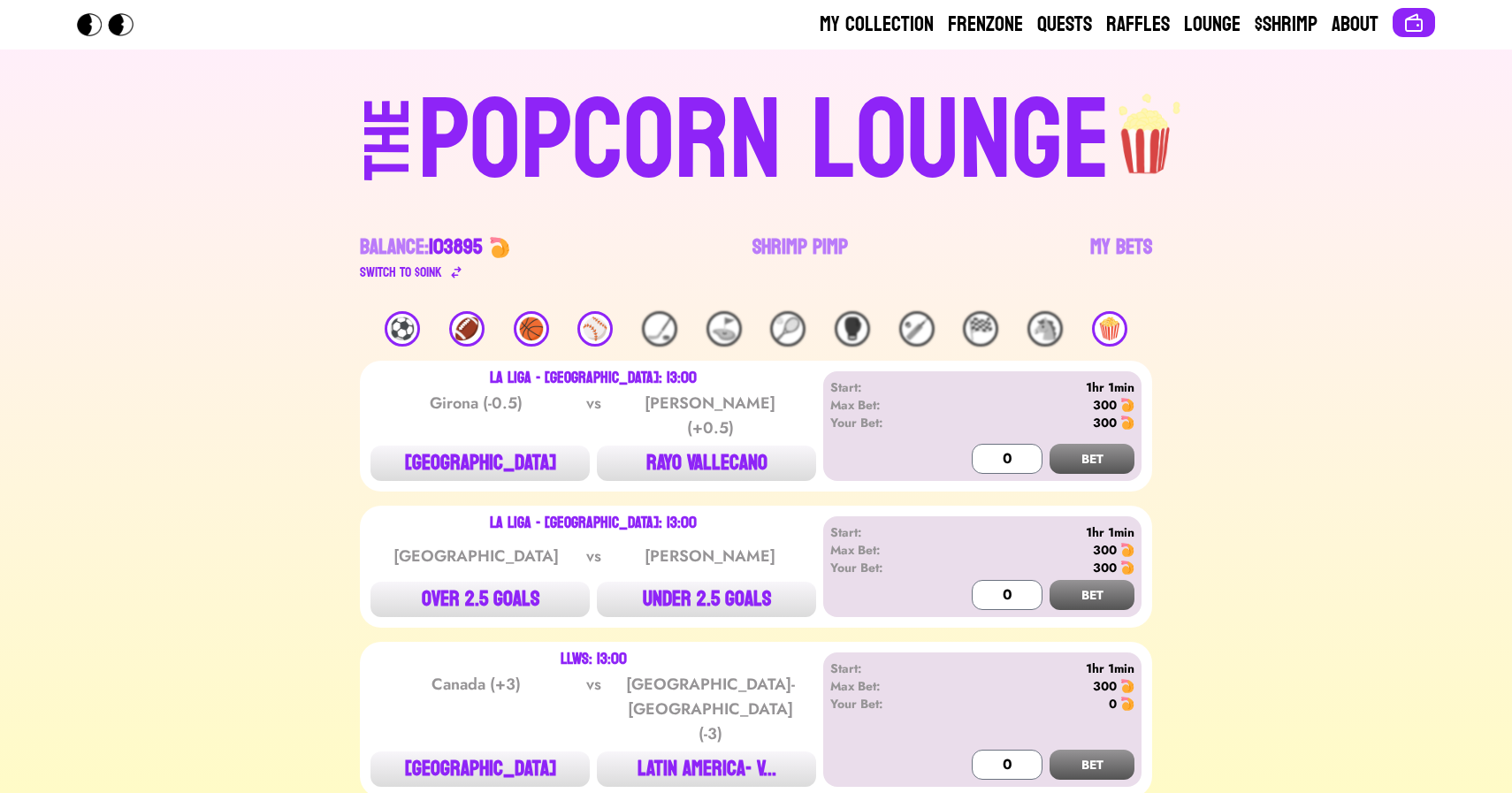
click at [533, 328] on div "🏀" at bounding box center [531, 328] width 36 height 36
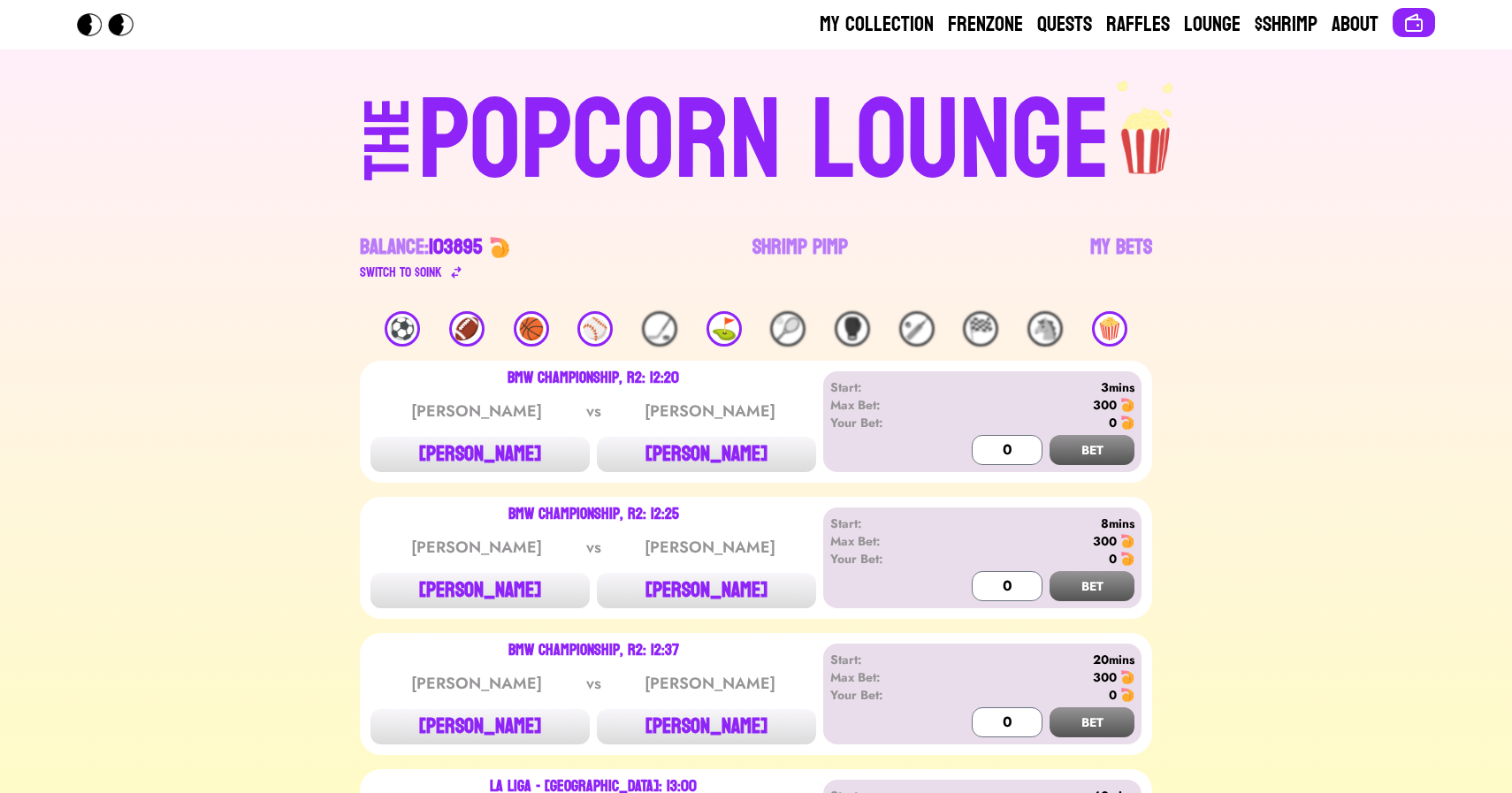
click at [723, 322] on div "⛳️" at bounding box center [724, 328] width 36 height 36
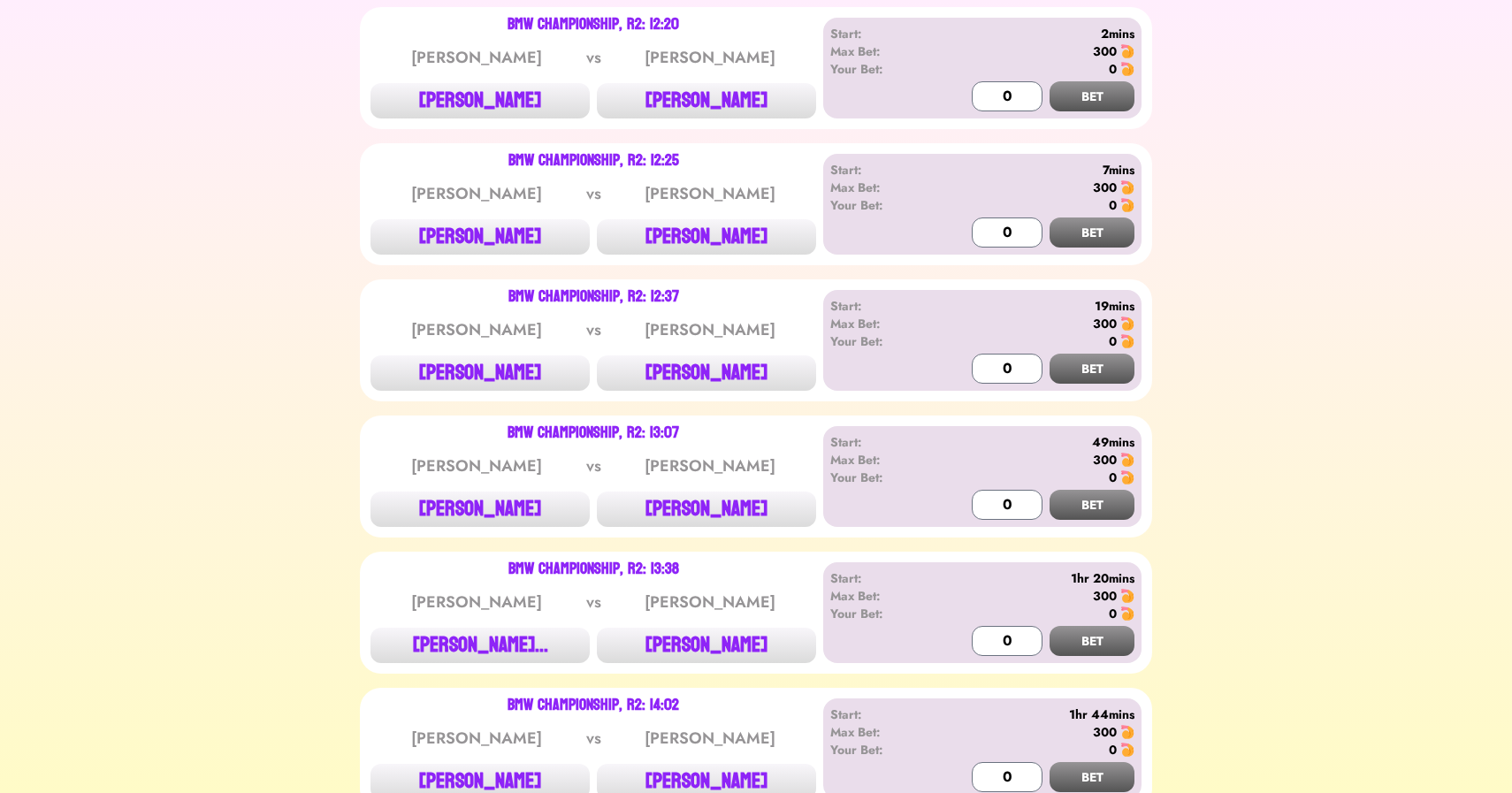
scroll to position [447, 0]
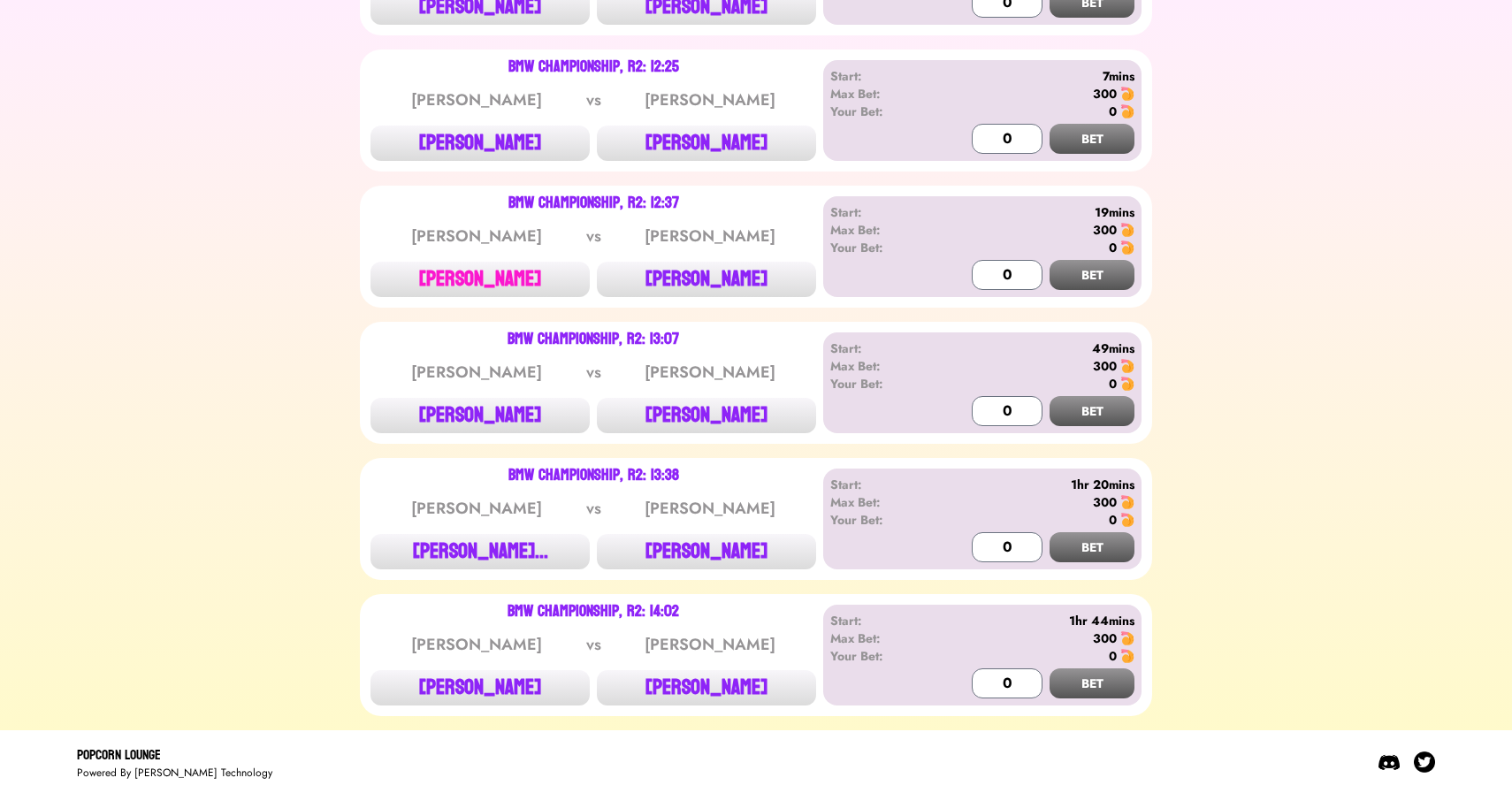
click at [463, 275] on button "[PERSON_NAME]" at bounding box center [480, 279] width 219 height 36
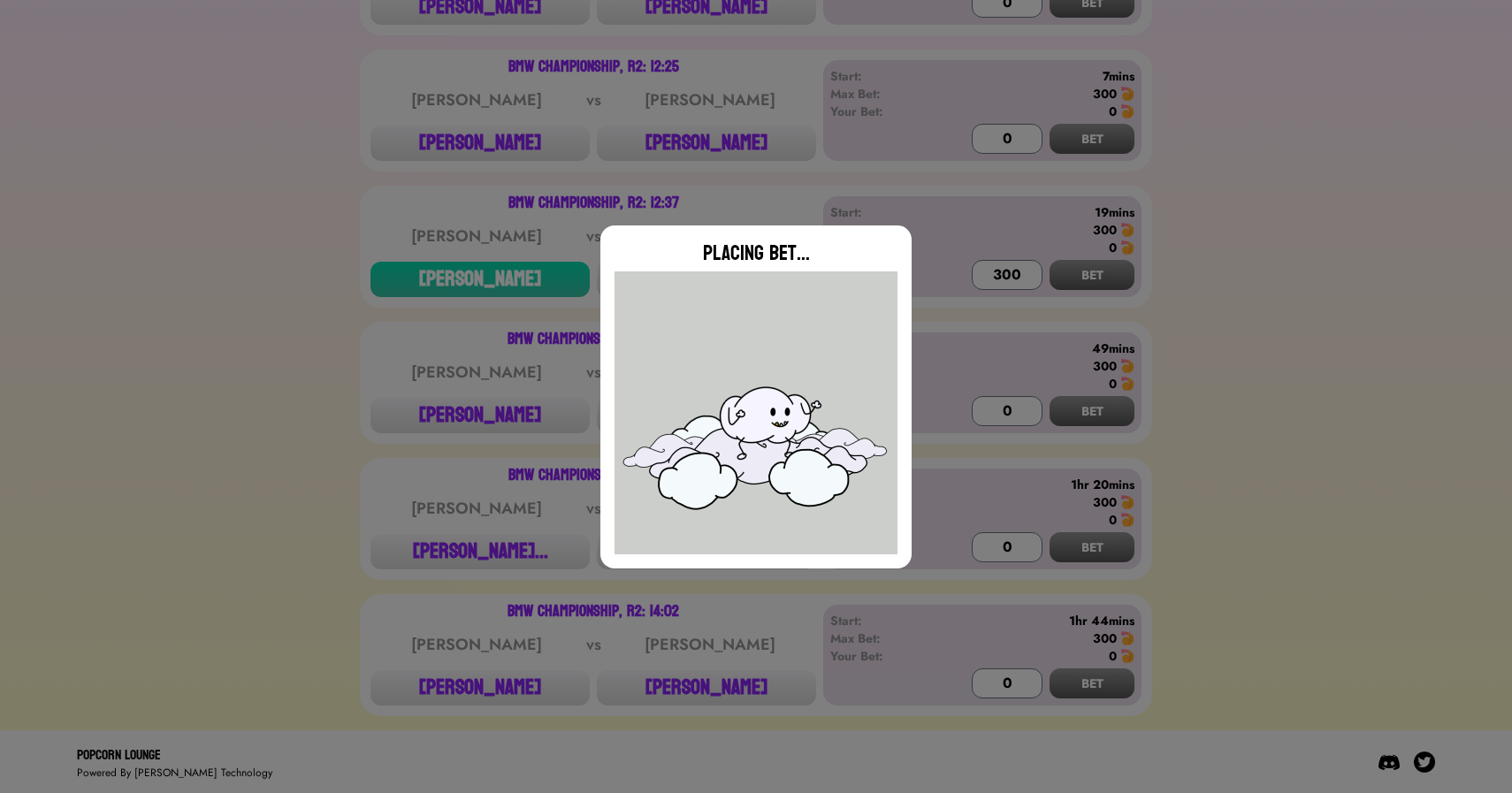
type input "0"
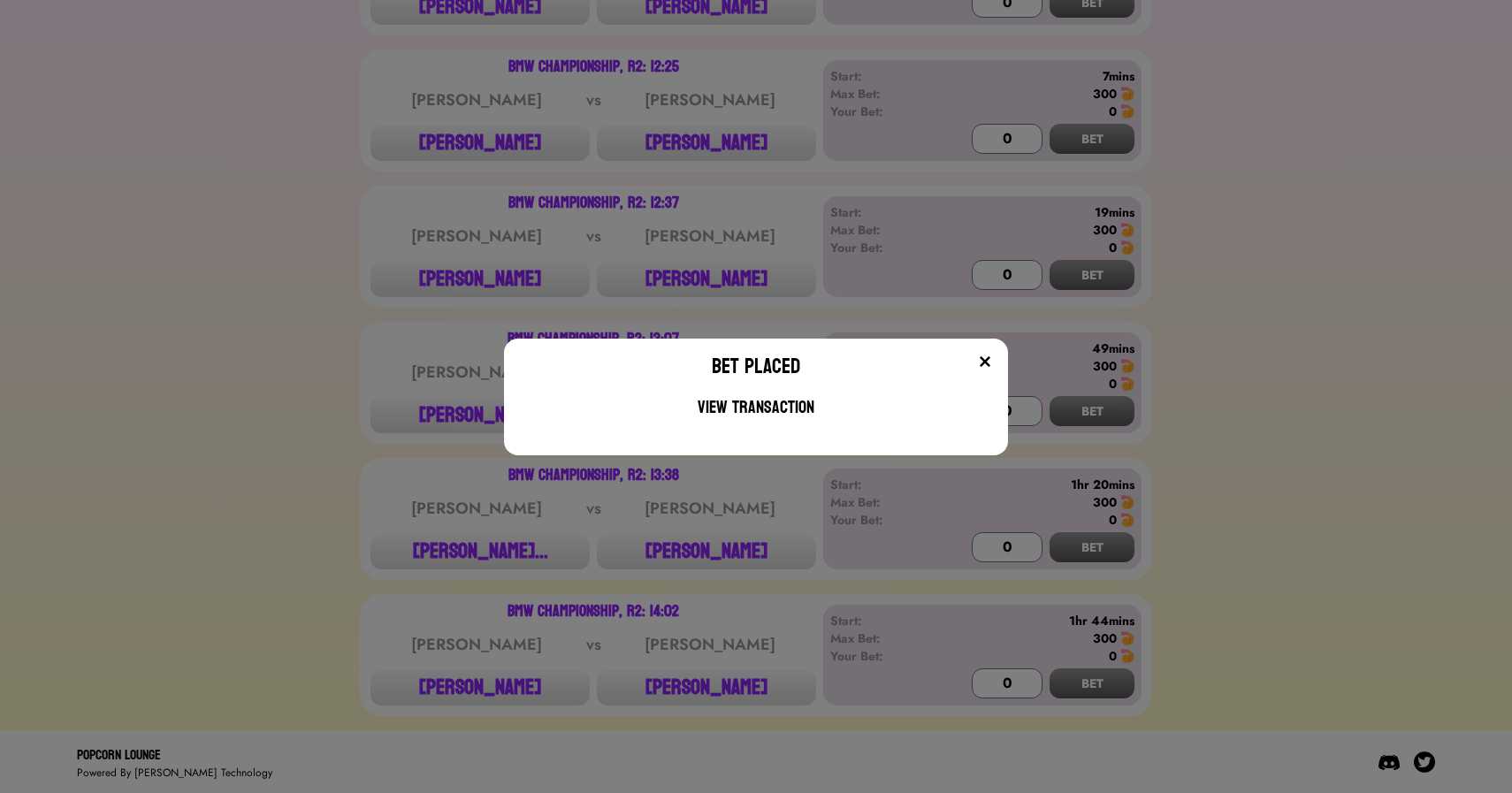
click at [360, 418] on div "Bet Placed View Transaction" at bounding box center [756, 396] width 1512 height 793
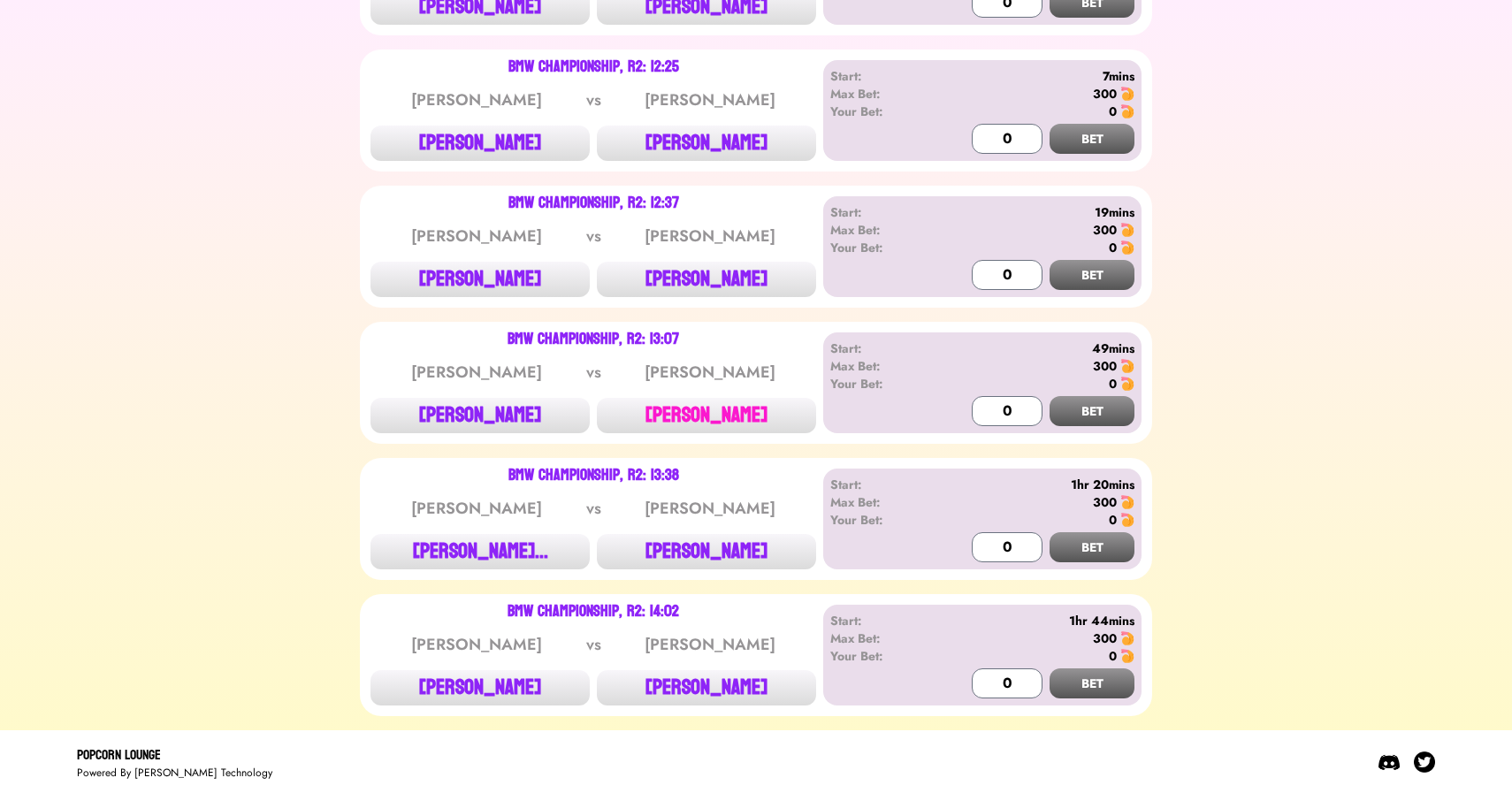
click at [728, 415] on button "[PERSON_NAME]" at bounding box center [707, 415] width 219 height 36
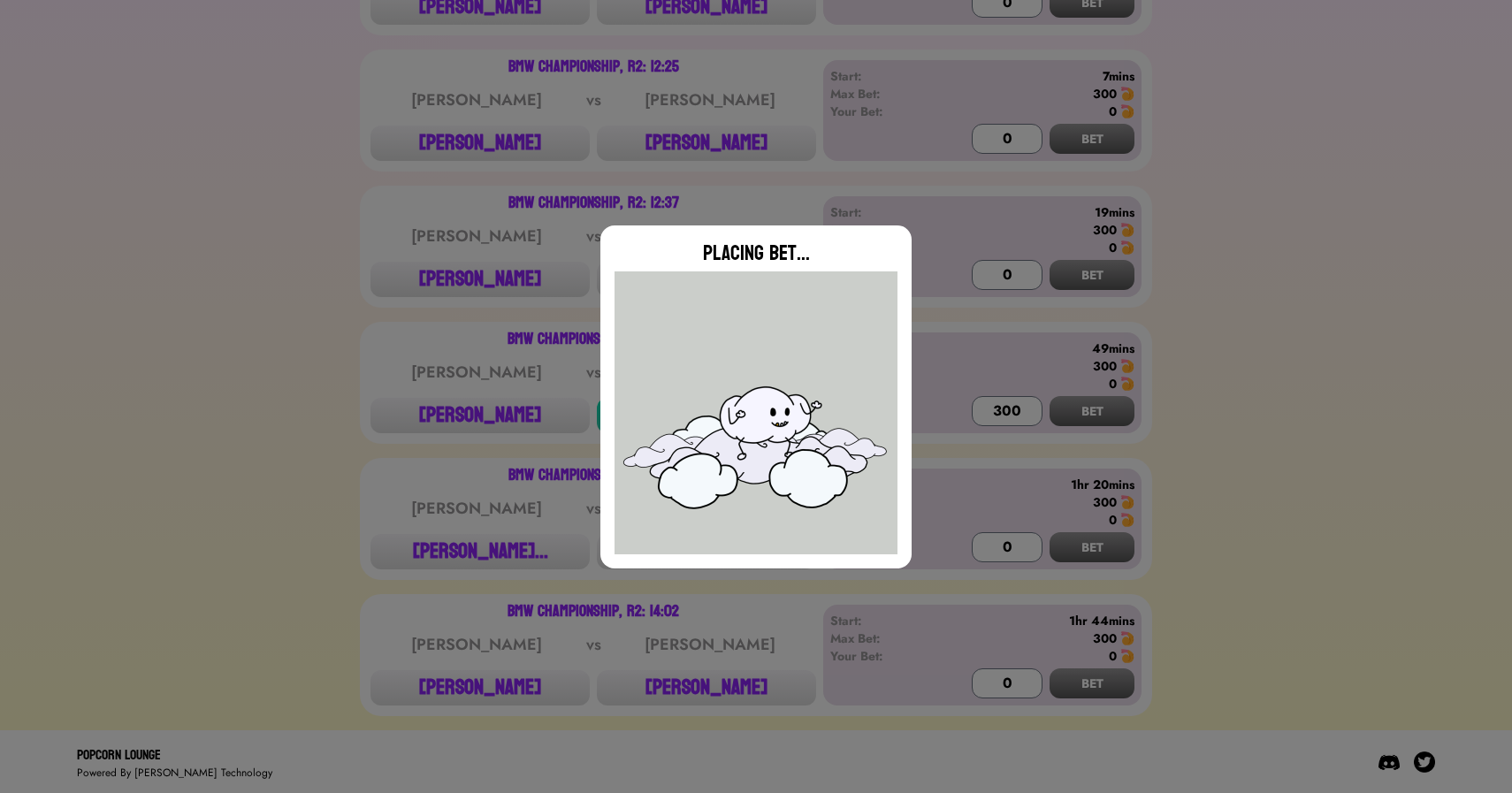
type input "0"
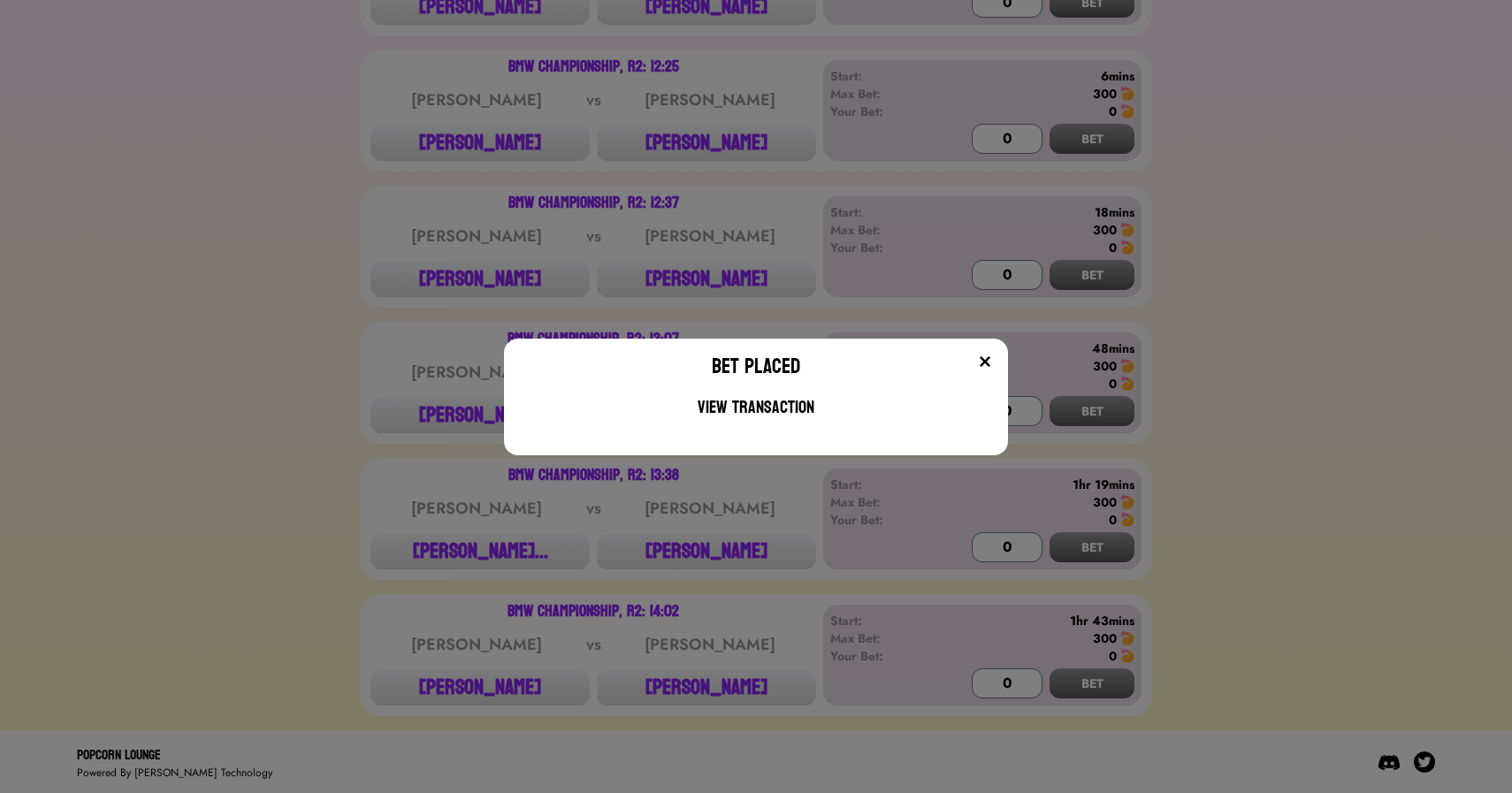
click at [483, 545] on div "Bet Placed View Transaction" at bounding box center [756, 396] width 1512 height 793
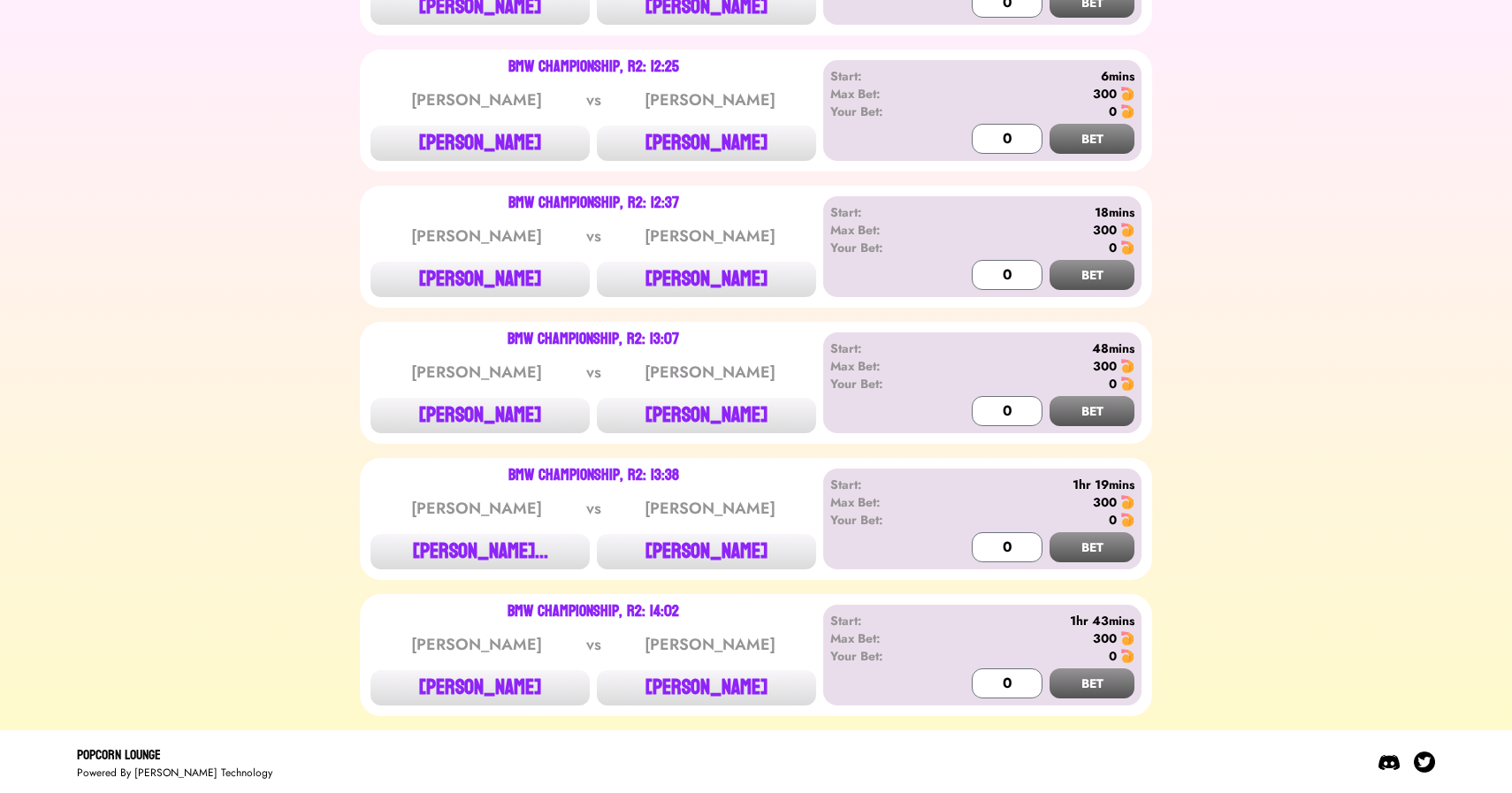
click at [483, 545] on button "SCOTTIE SCHEFFLE..." at bounding box center [480, 551] width 219 height 36
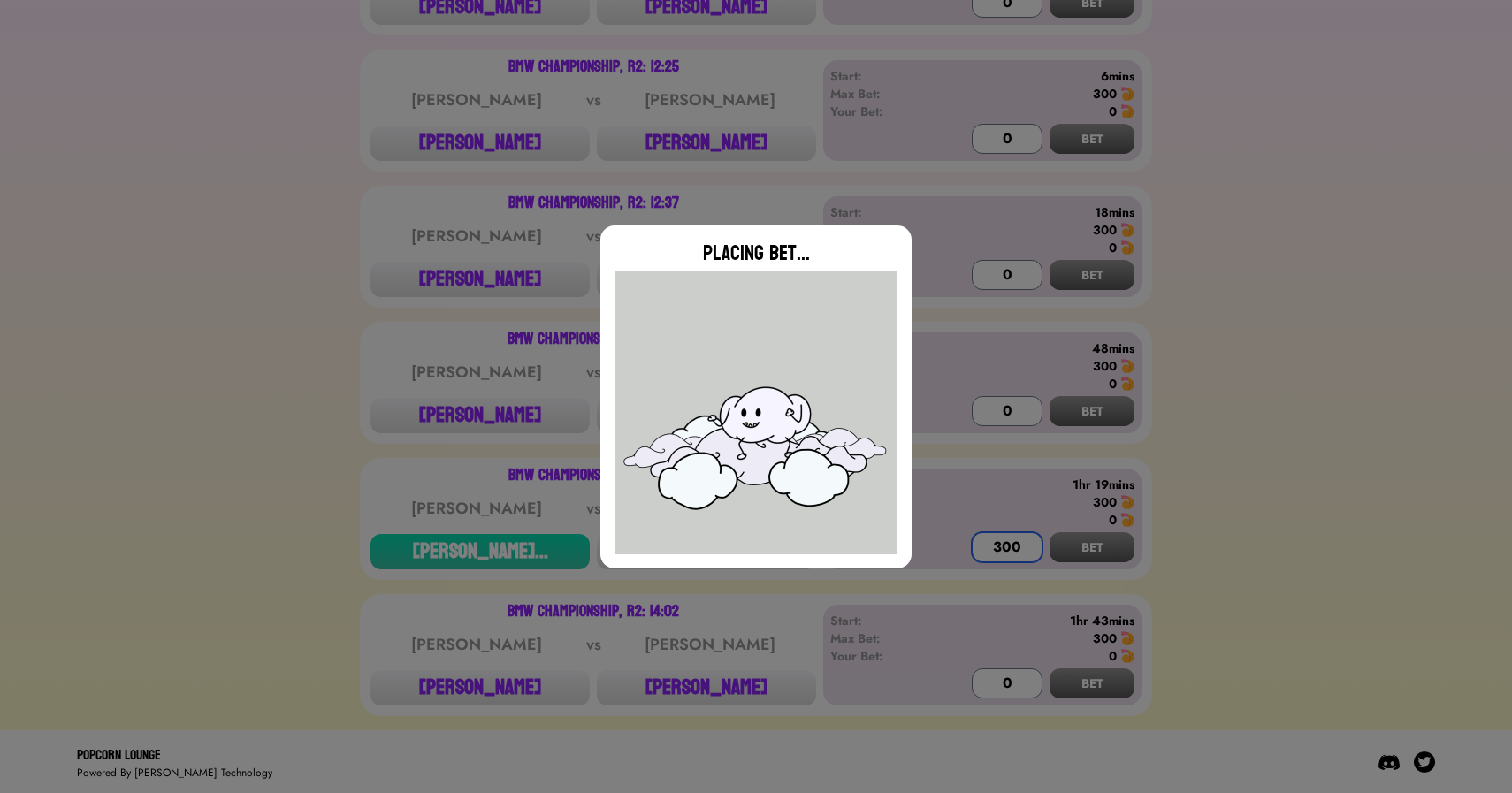
type input "0"
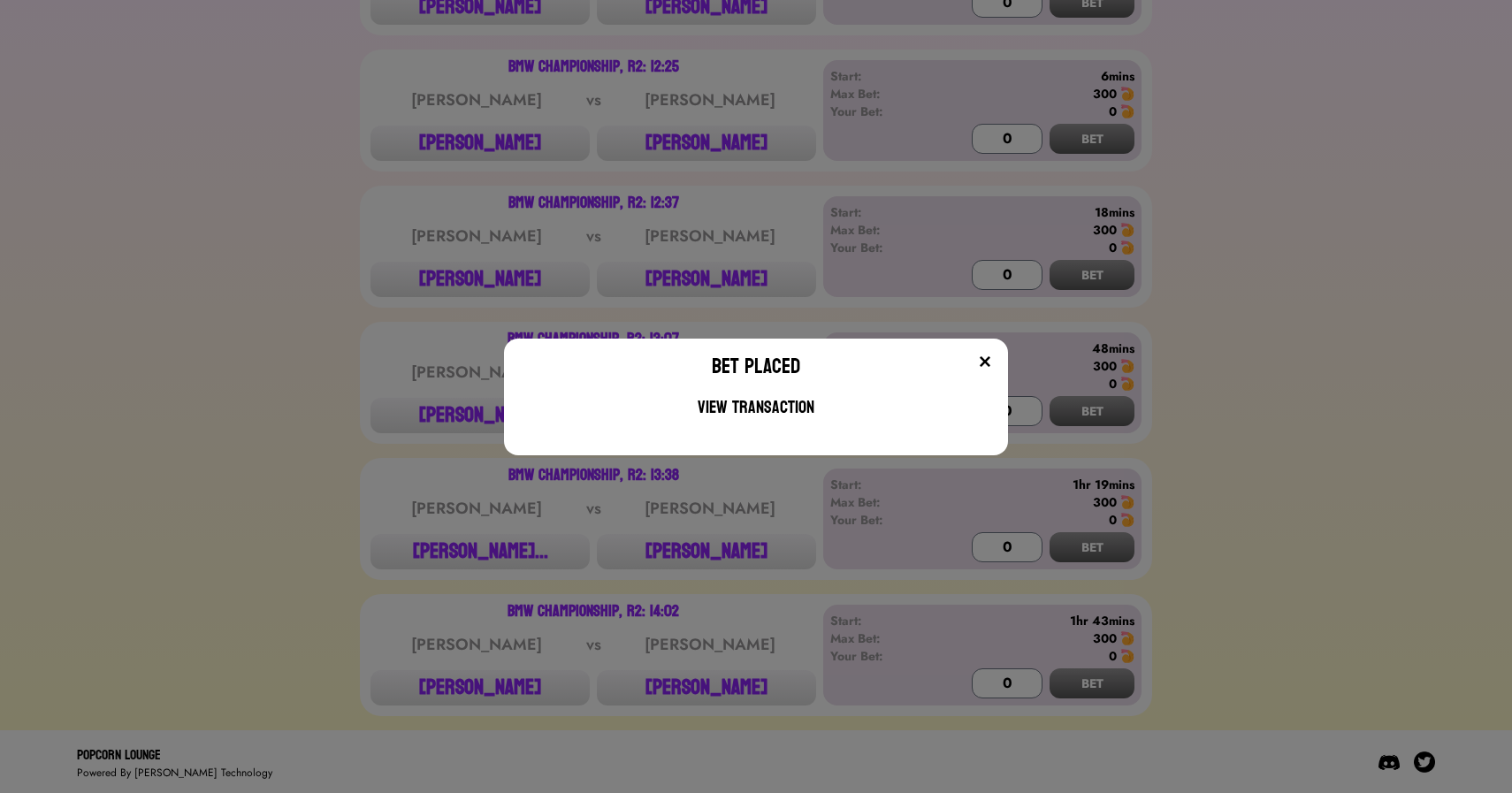
click at [470, 687] on div "Bet Placed View Transaction" at bounding box center [756, 396] width 1512 height 793
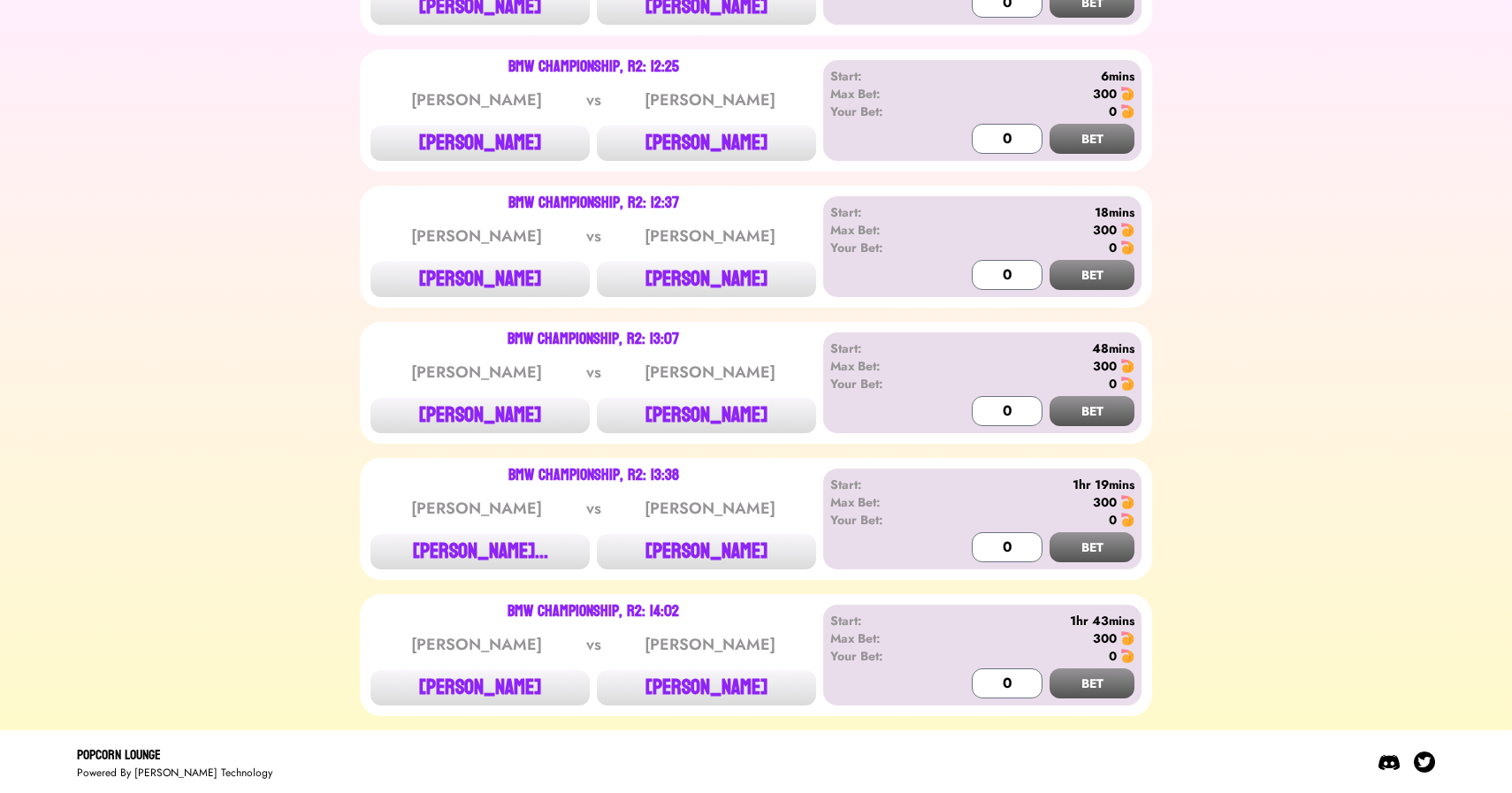
click at [470, 687] on button "RICKIE FOWLER" at bounding box center [480, 687] width 219 height 36
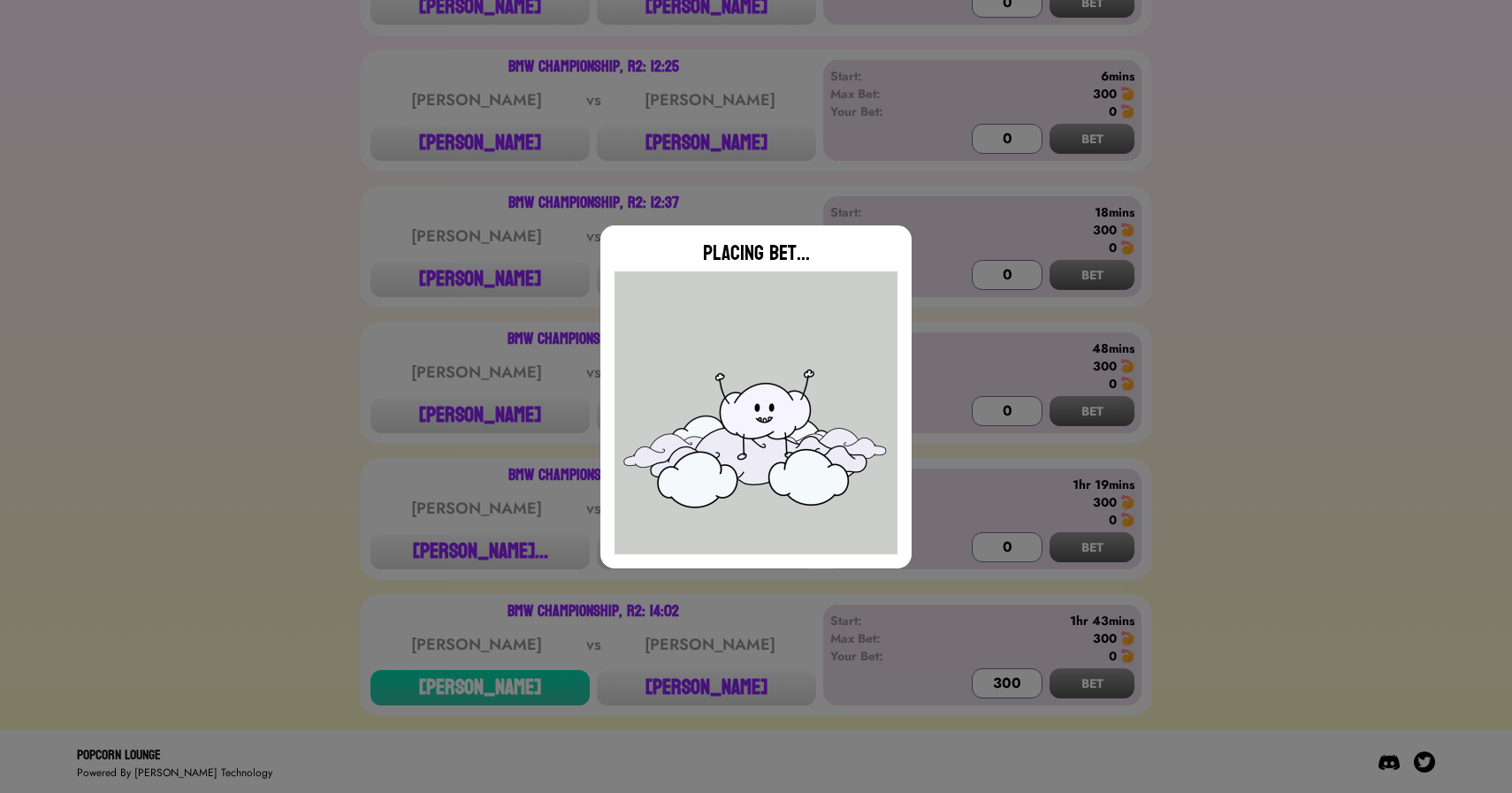
type input "0"
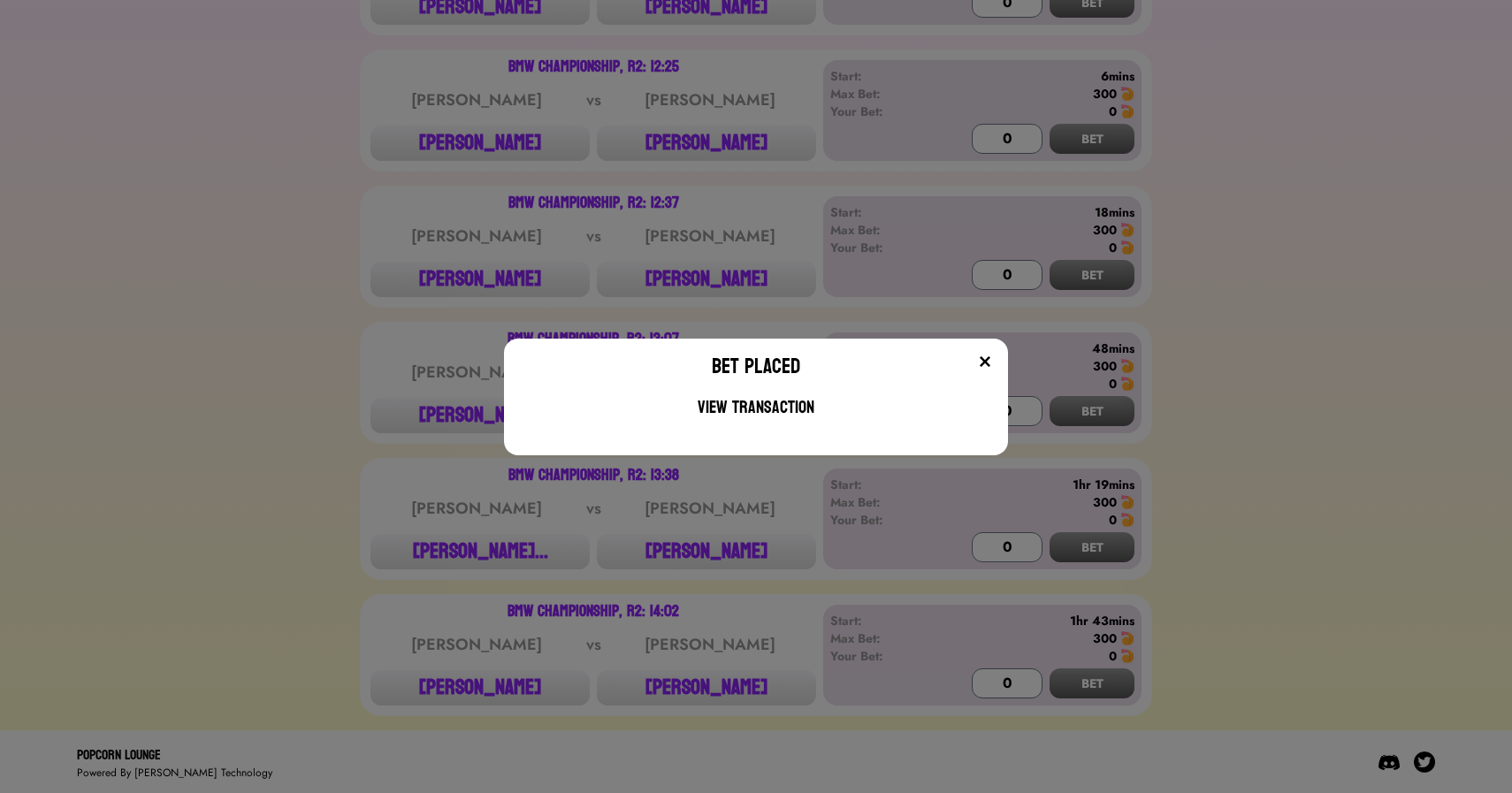
click at [381, 480] on div "Bet Placed View Transaction" at bounding box center [756, 396] width 1512 height 793
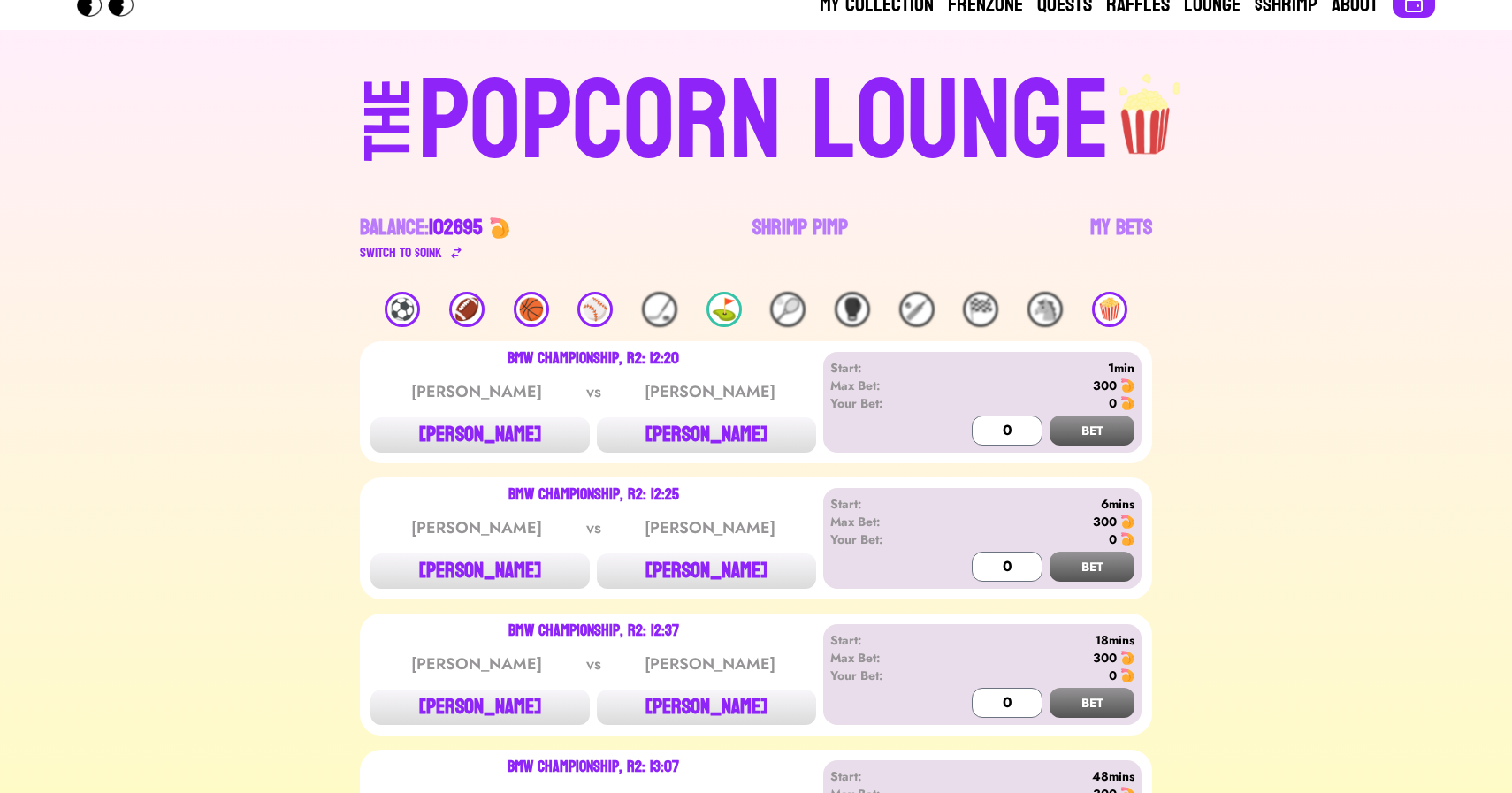
scroll to position [21, 0]
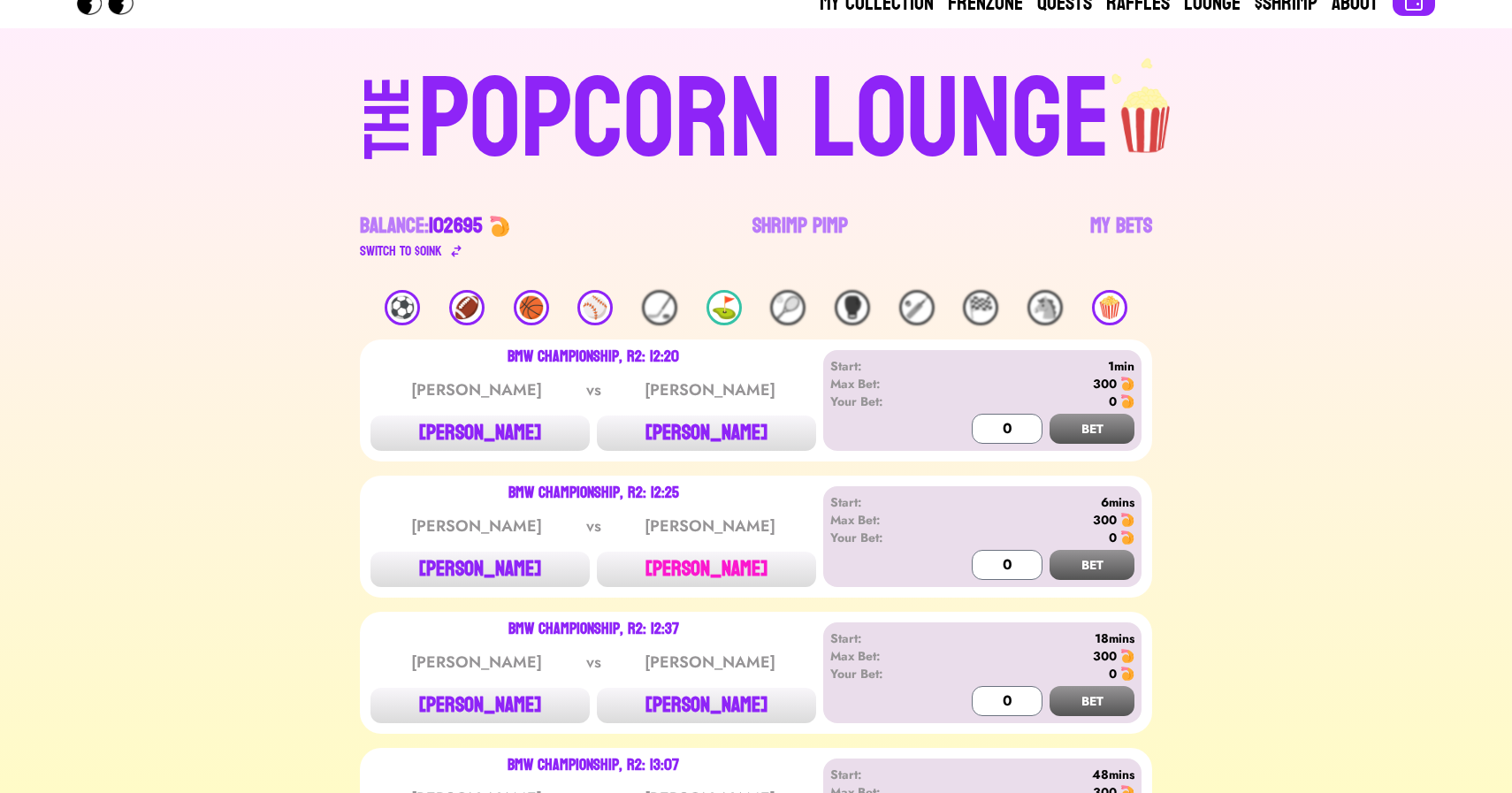
click at [700, 568] on button "TAYLOR PENDRITH" at bounding box center [707, 569] width 219 height 36
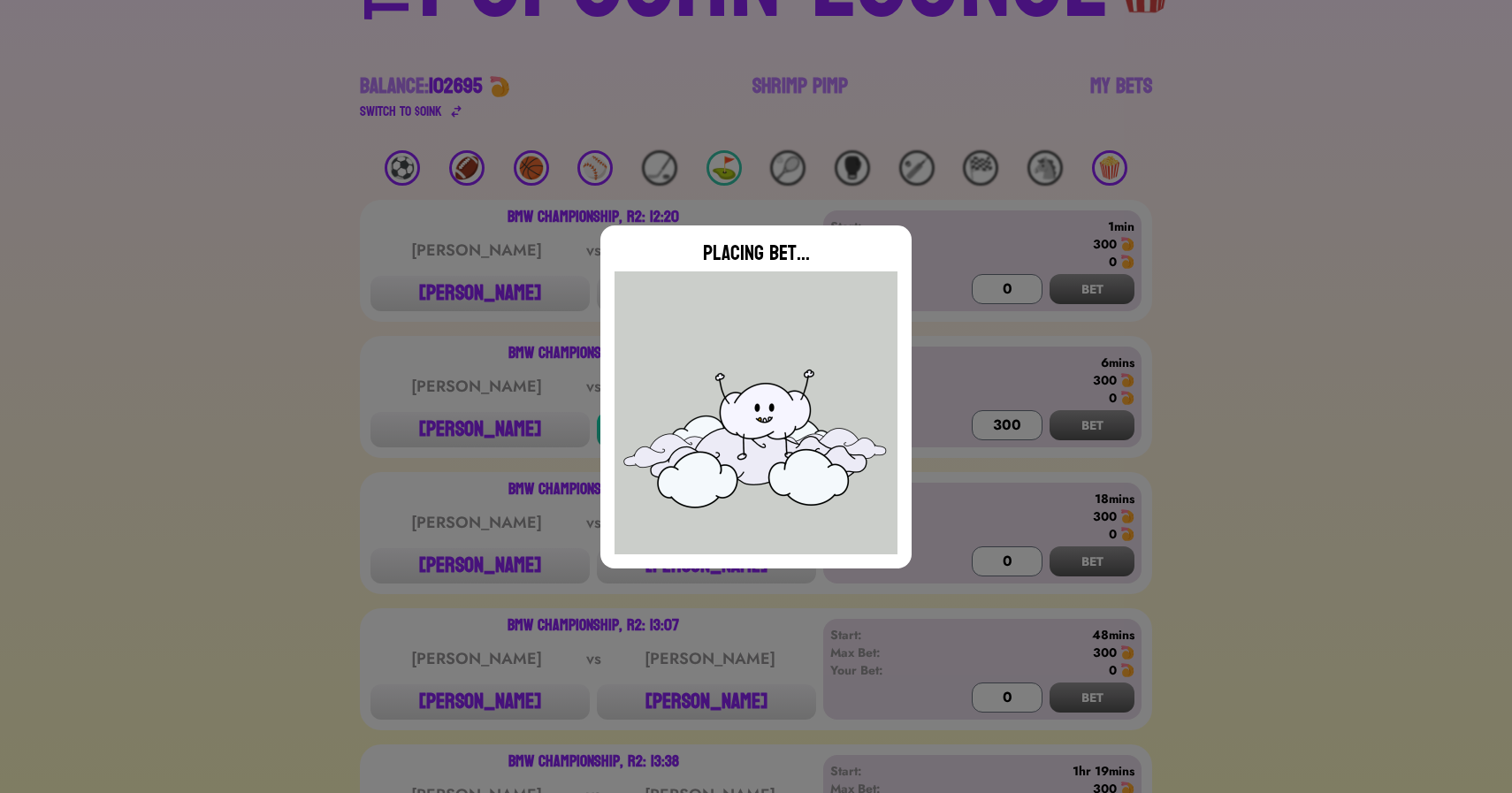
type input "0"
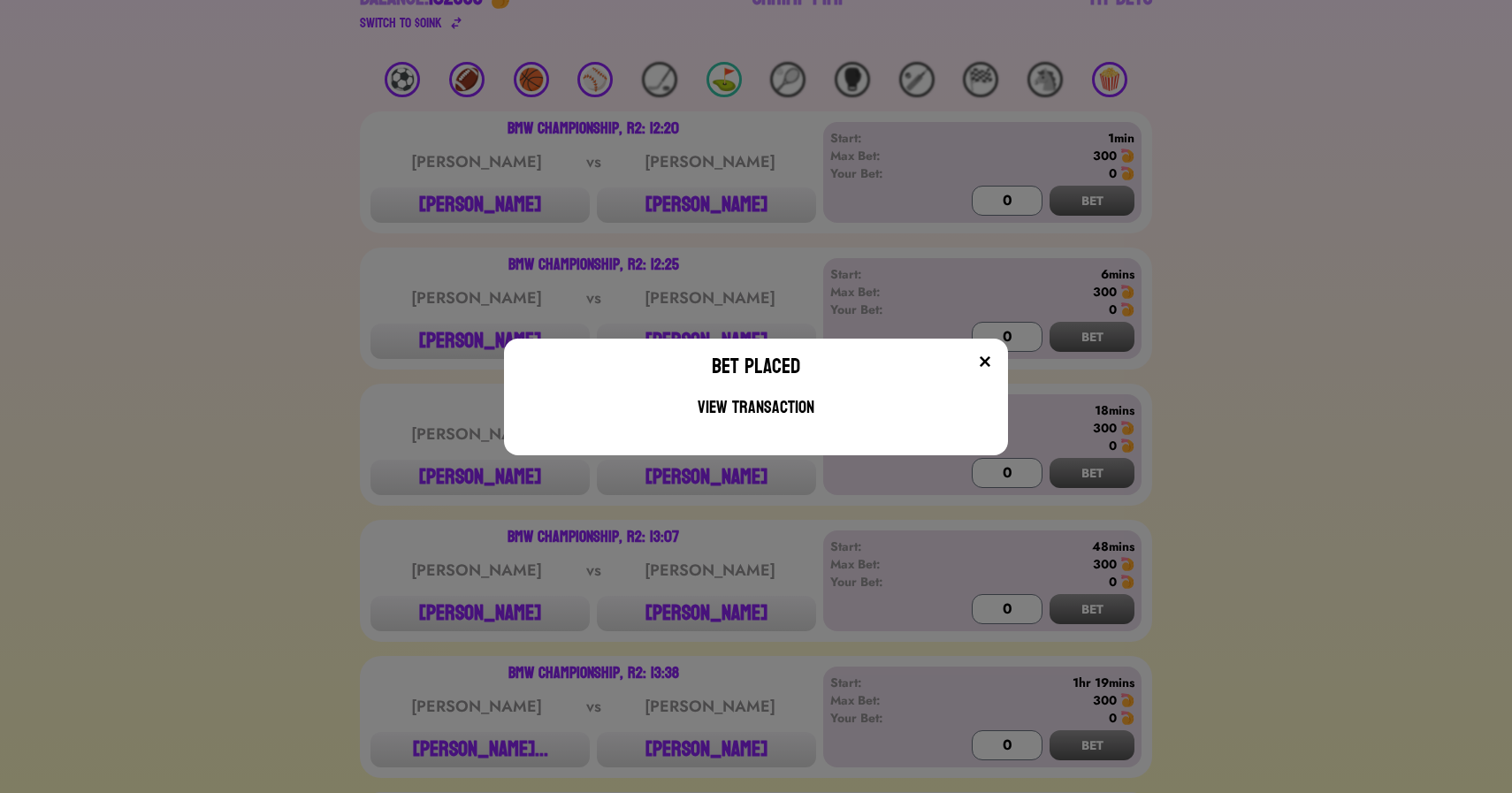
scroll to position [259, 0]
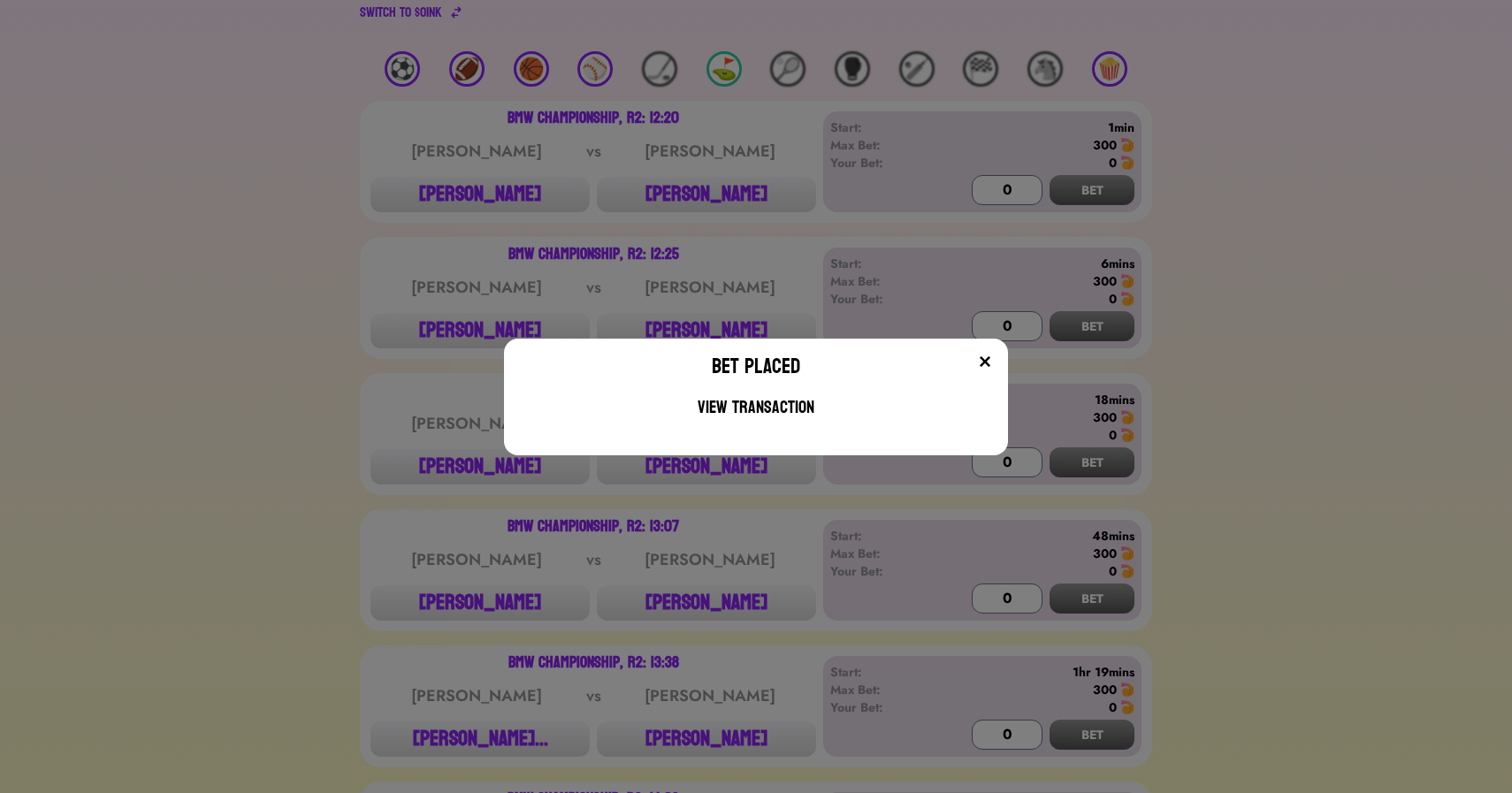
click at [696, 192] on div "Bet Placed View Transaction" at bounding box center [756, 396] width 1512 height 793
click at [696, 192] on button "KURT KITAYAMA" at bounding box center [707, 194] width 219 height 36
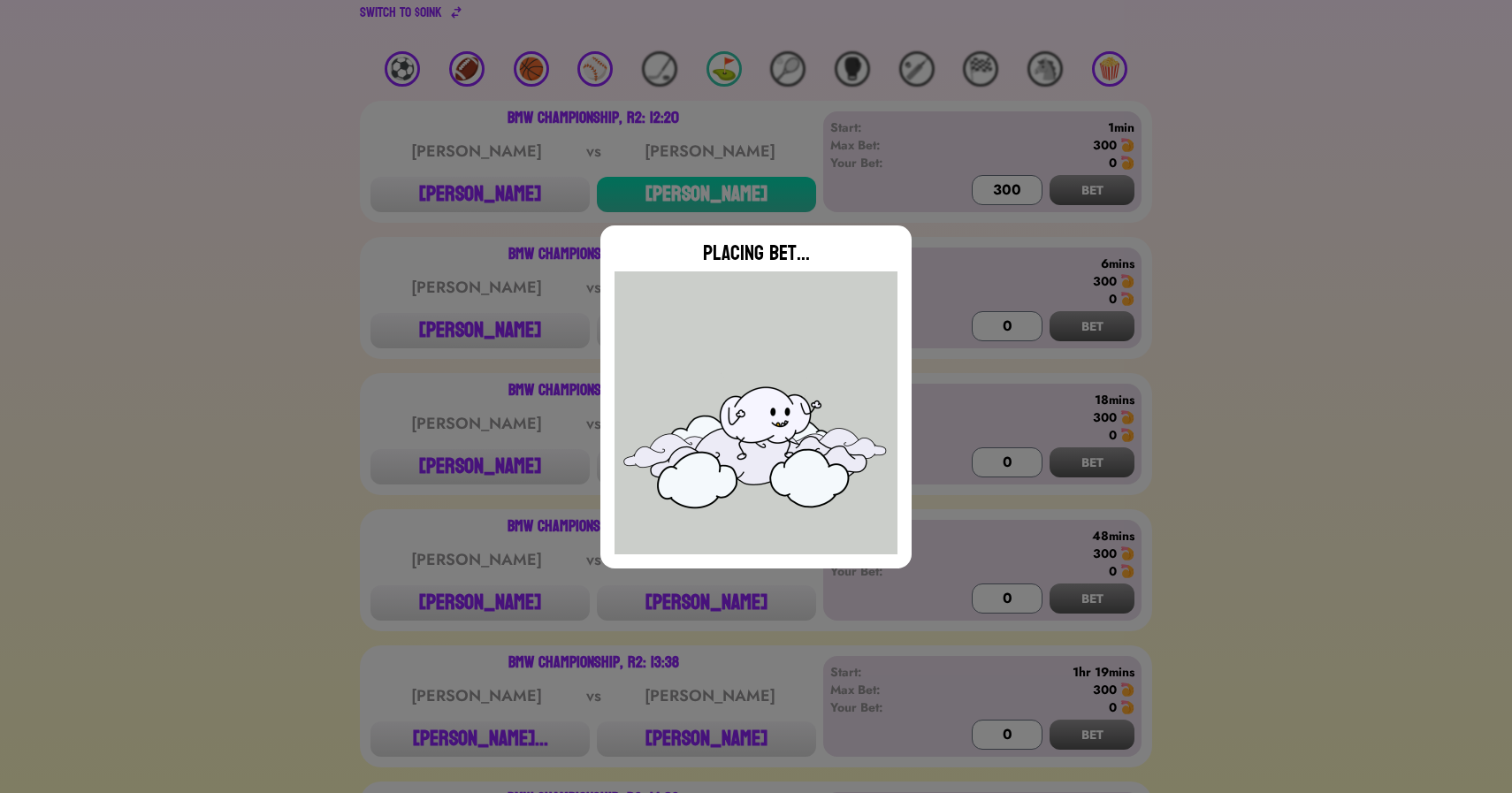
type input "0"
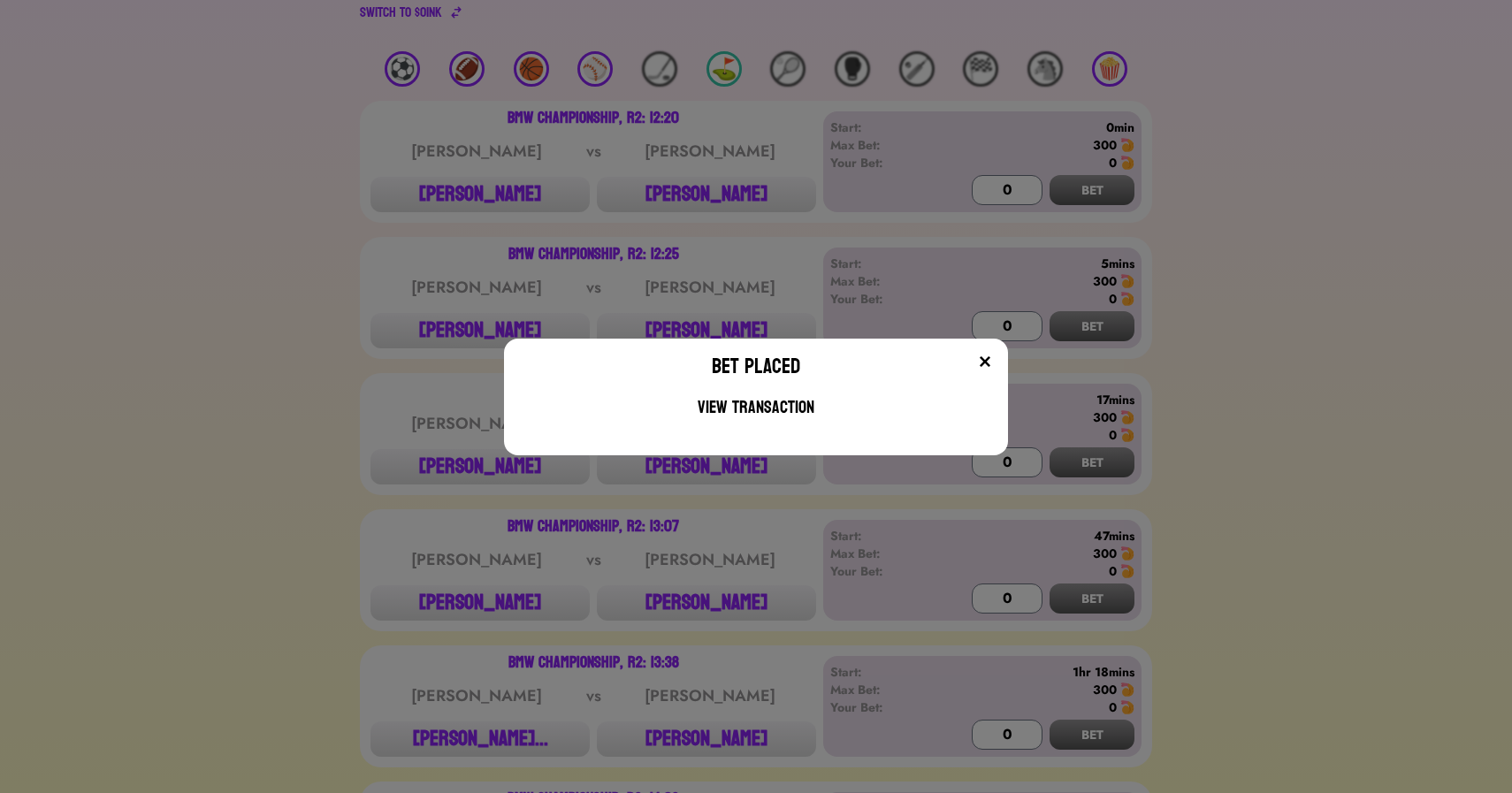
click at [305, 248] on div "Bet Placed View Transaction" at bounding box center [756, 396] width 1512 height 793
